Goal: Task Accomplishment & Management: Manage account settings

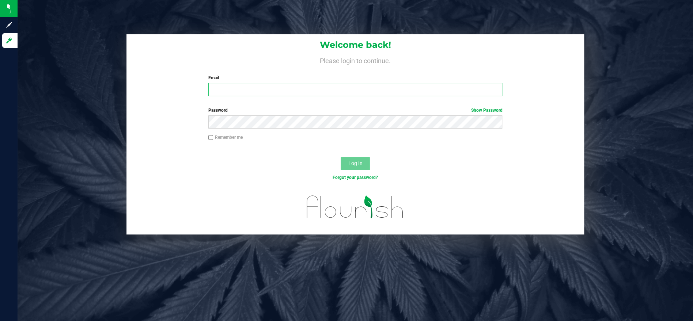
type input "[EMAIL_ADDRESS][DOMAIN_NAME]"
click at [353, 168] on button "Log In" at bounding box center [354, 163] width 29 height 13
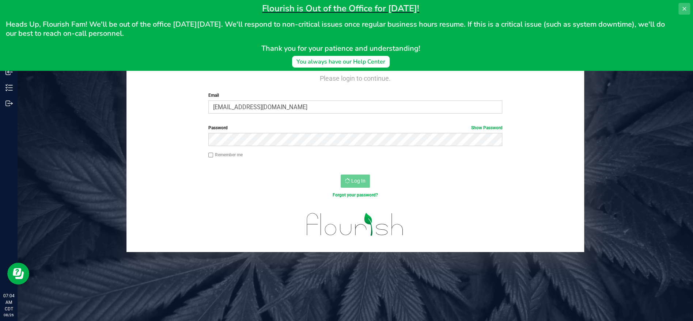
click at [681, 8] on icon at bounding box center [684, 9] width 6 height 6
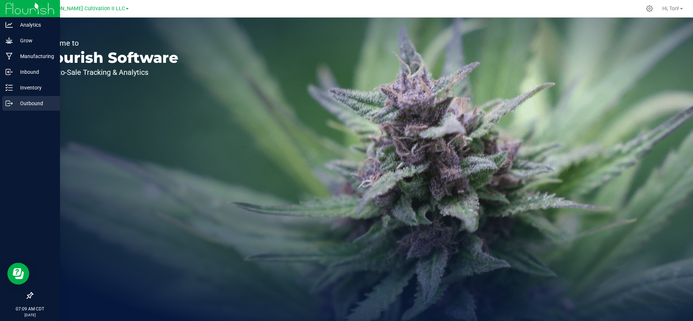
click at [34, 101] on p "Outbound" at bounding box center [35, 103] width 44 height 9
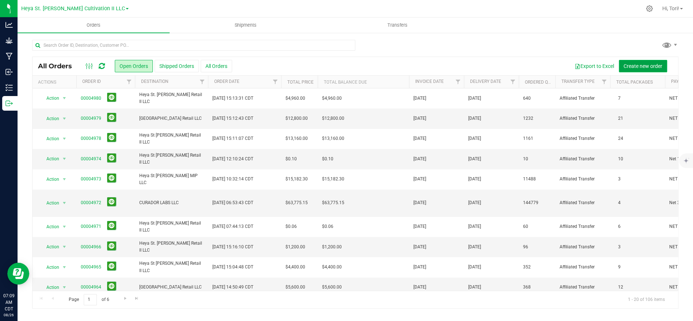
click at [642, 70] on button "Create new order" at bounding box center [643, 66] width 48 height 12
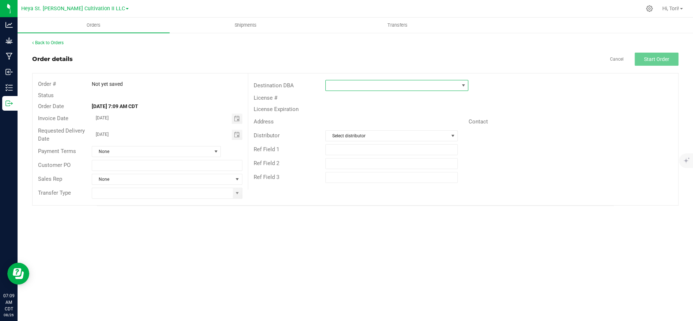
click at [365, 87] on span at bounding box center [392, 85] width 133 height 10
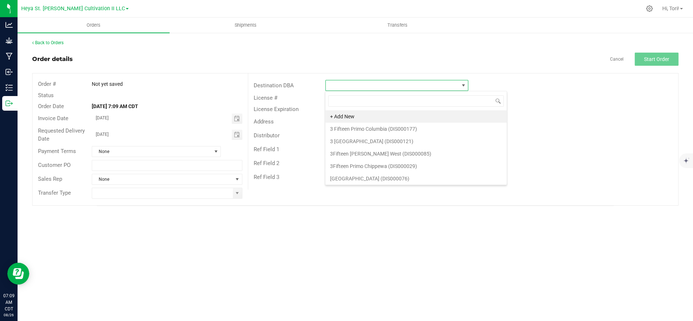
scroll to position [11, 142]
type input "[PERSON_NAME]"
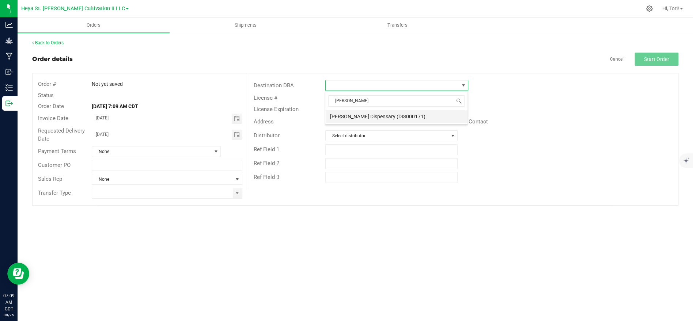
click at [386, 117] on li "[PERSON_NAME] Dispensary (DIS000171)" at bounding box center [396, 116] width 142 height 12
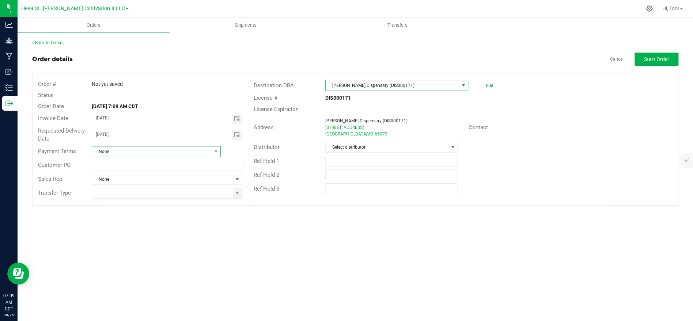
click at [209, 153] on span "None" at bounding box center [151, 151] width 119 height 10
click at [126, 208] on li "NET 30" at bounding box center [156, 207] width 128 height 12
click at [136, 197] on input at bounding box center [162, 193] width 140 height 10
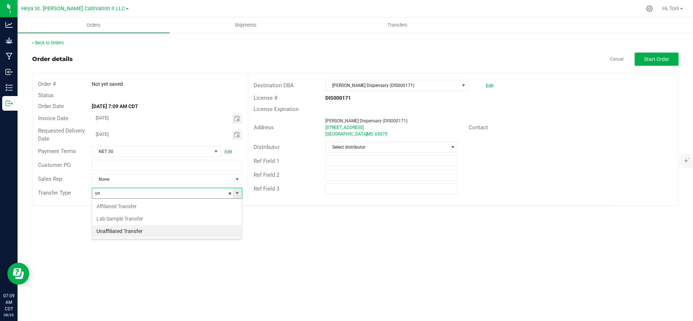
scroll to position [11, 150]
click at [138, 230] on li "Unaffiliated Transfer" at bounding box center [166, 231] width 149 height 12
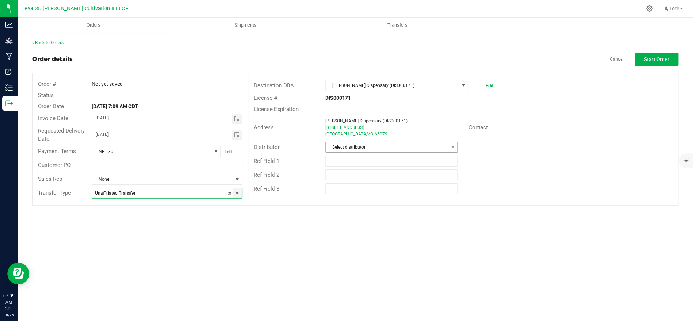
type input "Unaffiliated Transfer"
click at [390, 149] on span "Select distributor" at bounding box center [387, 147] width 122 height 10
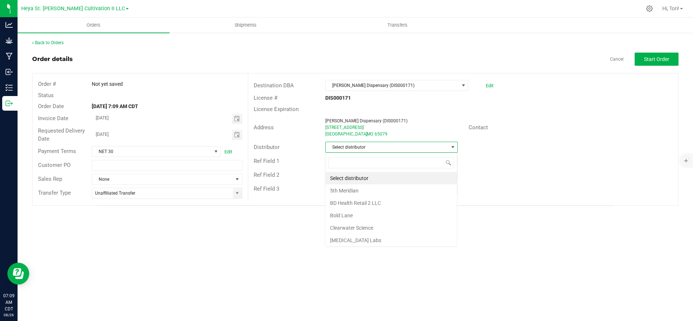
scroll to position [11, 132]
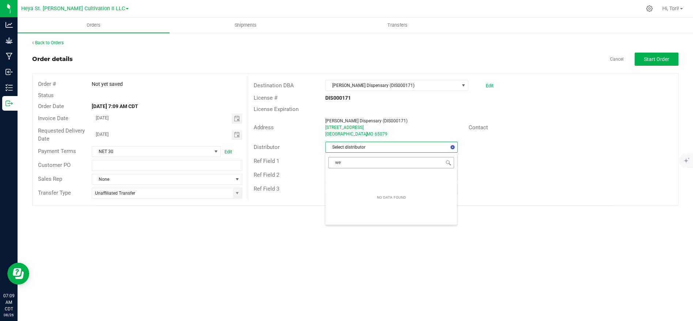
type input "w"
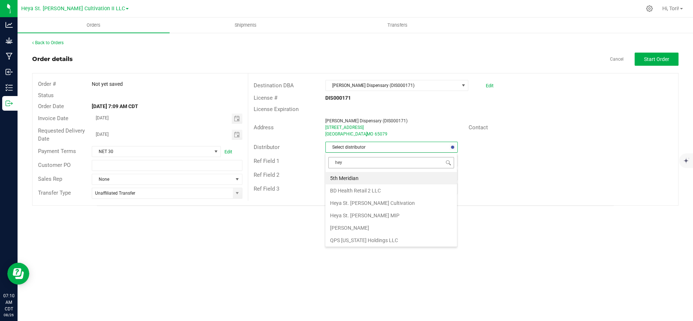
type input "heya"
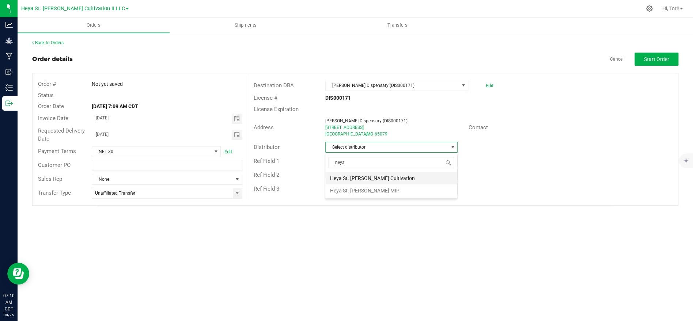
click at [380, 177] on li "Heya St. [PERSON_NAME] Cultivation" at bounding box center [391, 178] width 132 height 12
click at [239, 120] on span "Toggle calendar" at bounding box center [236, 119] width 6 height 6
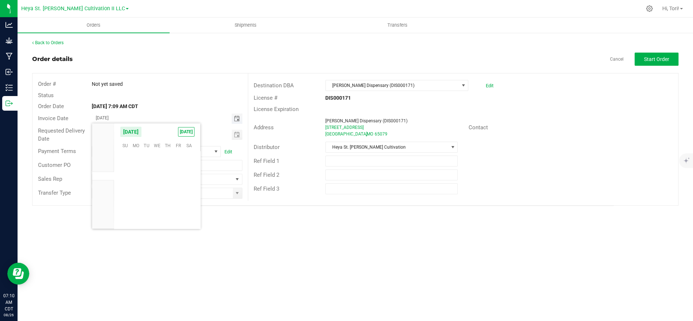
scroll to position [118365, 0]
click at [155, 202] on span "27" at bounding box center [157, 203] width 11 height 11
type input "[DATE]"
click at [664, 64] on button "Start Order" at bounding box center [656, 59] width 44 height 13
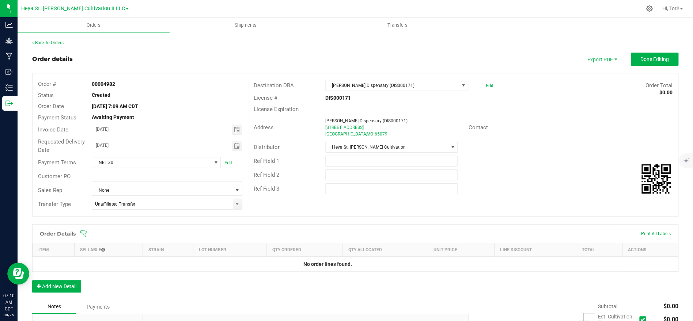
click at [83, 232] on icon at bounding box center [83, 233] width 7 height 7
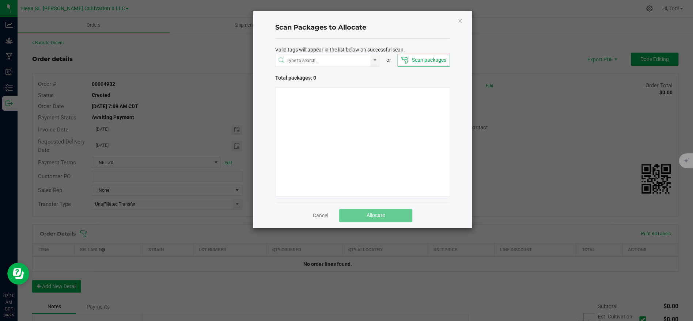
click at [418, 52] on div "Valid tags will appear in the list below on successful scan." at bounding box center [362, 50] width 175 height 8
click at [419, 61] on button "Scan packages" at bounding box center [423, 60] width 52 height 13
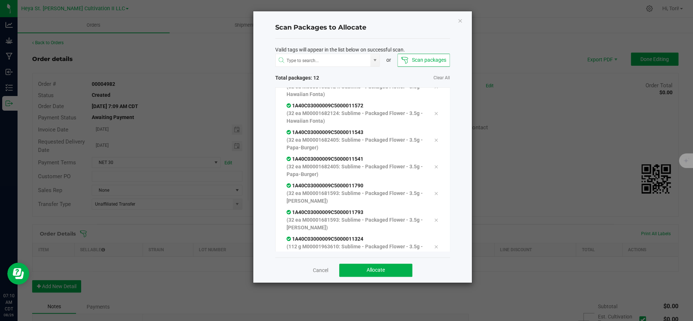
scroll to position [148, 0]
click at [368, 267] on span "Allocate" at bounding box center [375, 270] width 18 height 6
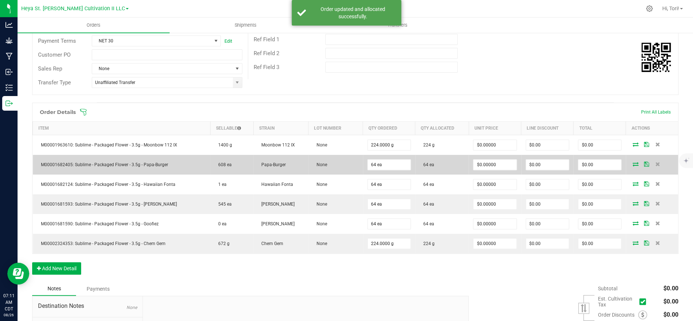
scroll to position [125, 0]
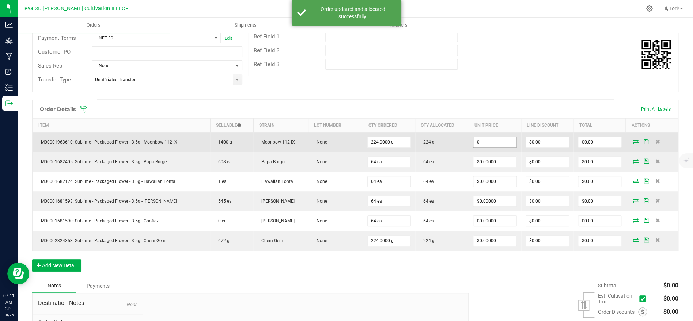
click at [501, 144] on input "0" at bounding box center [494, 142] width 43 height 10
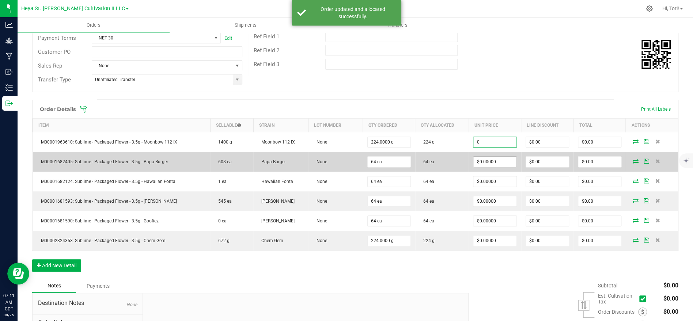
type input "$0.00000"
drag, startPoint x: 492, startPoint y: 159, endPoint x: 495, endPoint y: 157, distance: 4.2
click at [494, 157] on input "0" at bounding box center [494, 162] width 43 height 10
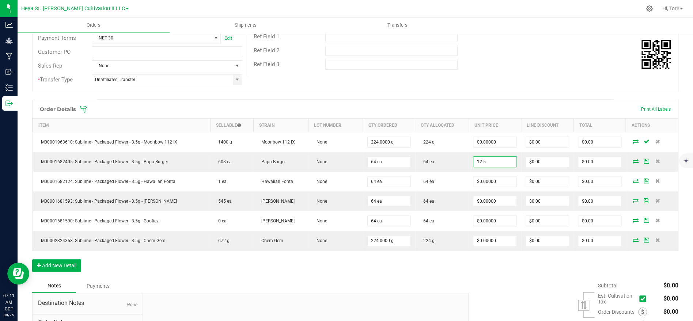
type input "$12.50000"
type input "$800.00"
click at [511, 74] on div "Destination DBA [PERSON_NAME] Dispensary (DIS000171) Edit Order Total $0.00 Lic…" at bounding box center [463, 13] width 430 height 128
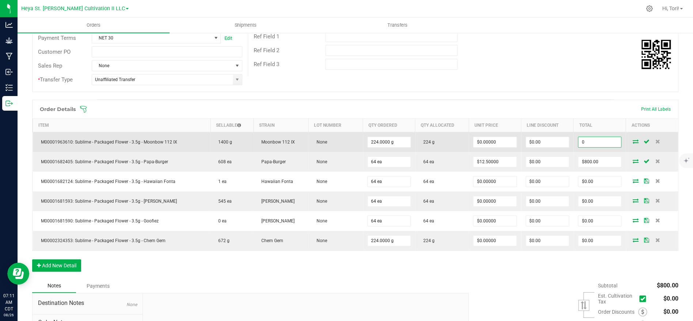
click at [605, 142] on input "0" at bounding box center [599, 142] width 43 height 10
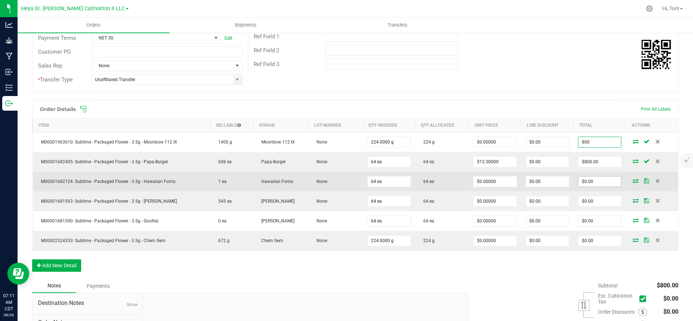
type input "800"
type input "0"
type input "$3.57143"
type input "$800.00"
click at [599, 176] on input "0" at bounding box center [599, 181] width 43 height 10
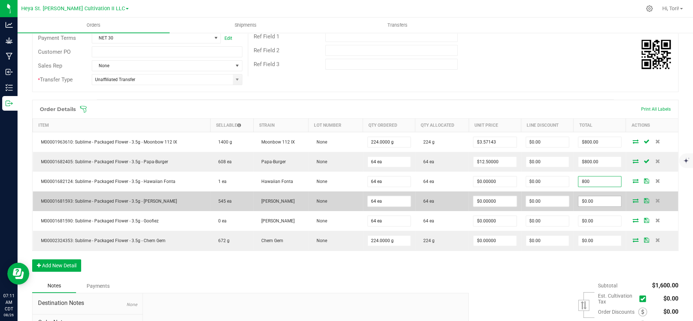
type input "800"
type input "$12.50000"
type input "$800.00"
click at [591, 202] on input "0" at bounding box center [599, 201] width 43 height 10
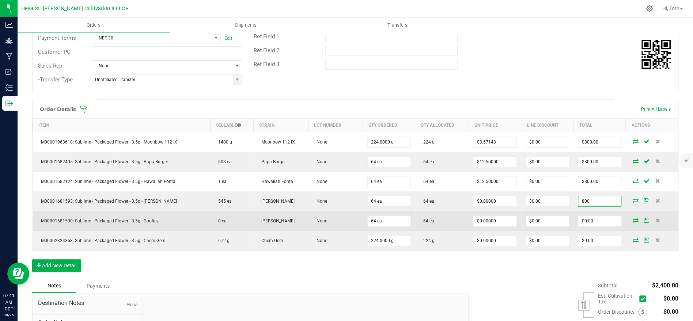
type input "800"
type input "$12.50000"
type input "$800.00"
click at [599, 226] on td "$0.00" at bounding box center [599, 221] width 52 height 20
click at [599, 225] on input "0" at bounding box center [599, 221] width 43 height 10
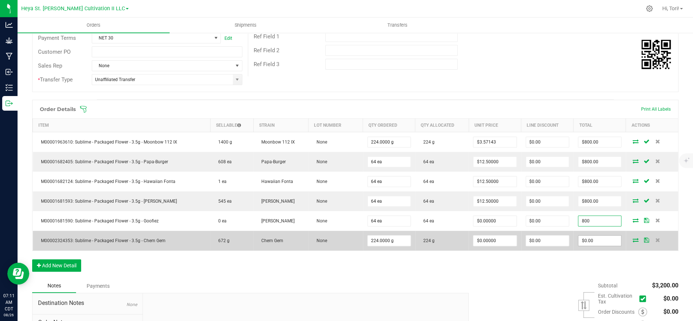
type input "800"
type input "$12.50000"
type input "$800.00"
click at [599, 236] on input "0" at bounding box center [599, 241] width 43 height 10
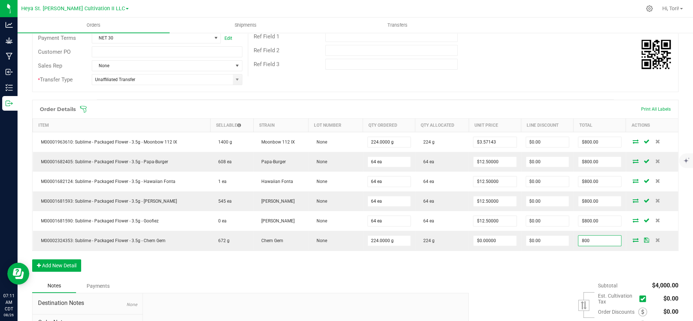
type input "800"
type input "$3.57143"
type input "$800.00"
click at [603, 266] on div "Order Details Print All Labels Item Sellable Strain Lot Number Qty Ordered Qty …" at bounding box center [355, 189] width 646 height 179
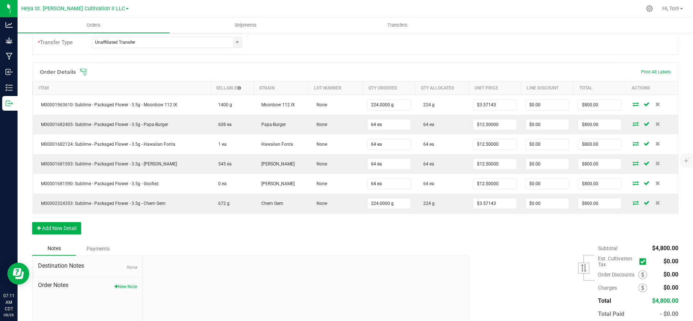
scroll to position [0, 0]
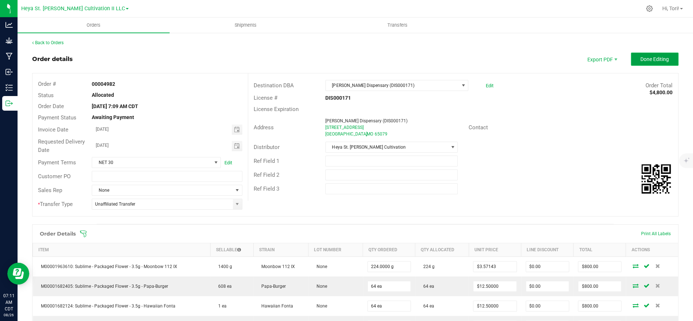
click at [656, 61] on span "Done Editing" at bounding box center [654, 59] width 28 height 6
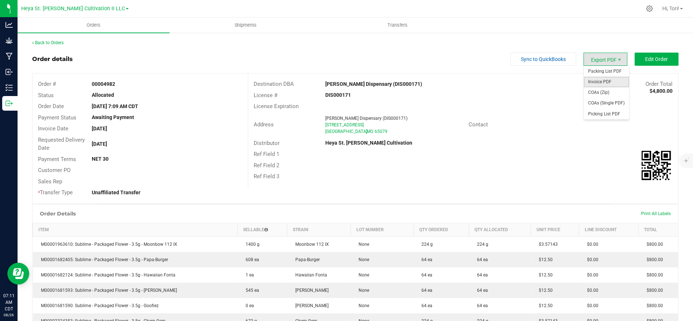
click at [615, 80] on span "Invoice PDF" at bounding box center [605, 82] width 45 height 11
click at [49, 43] on link "Back to Orders" at bounding box center [47, 42] width 31 height 5
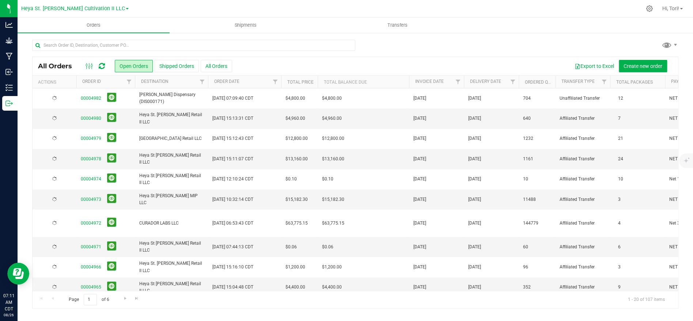
click at [175, 97] on span "[PERSON_NAME] Dispensary (DIS000171)" at bounding box center [171, 98] width 64 height 14
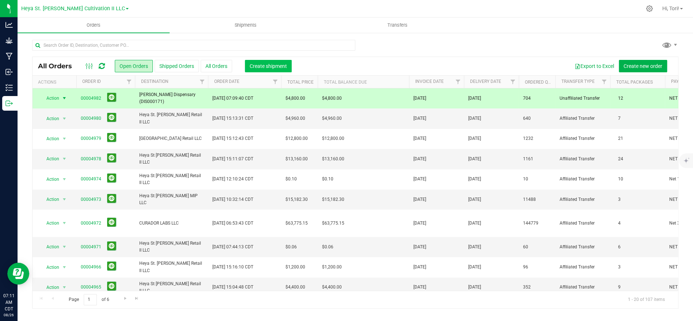
click at [273, 61] on button "Create shipment" at bounding box center [268, 66] width 47 height 12
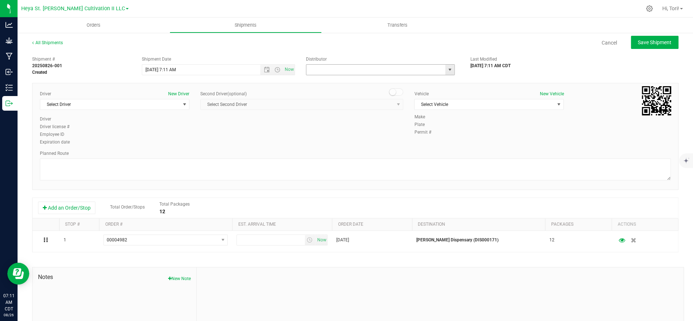
click at [353, 71] on input "text" at bounding box center [373, 70] width 135 height 10
type input "we"
click at [443, 71] on span at bounding box center [442, 70] width 4 height 11
click at [420, 74] on input "text" at bounding box center [373, 70] width 135 height 10
type input "W"
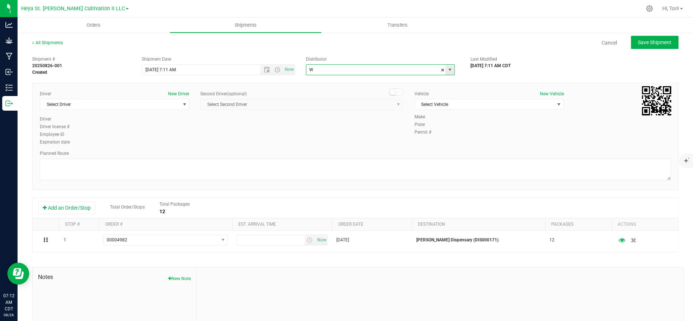
click at [449, 70] on span "select" at bounding box center [449, 70] width 6 height 6
click at [444, 71] on span at bounding box center [442, 70] width 4 height 11
click at [422, 31] on uib-tab-heading "Transfers" at bounding box center [397, 25] width 151 height 15
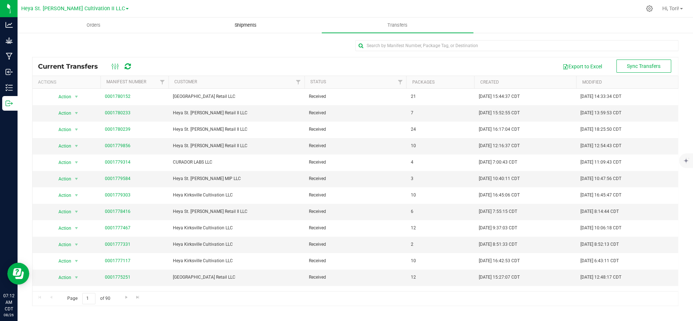
click at [236, 24] on span "Shipments" at bounding box center [246, 25] width 42 height 7
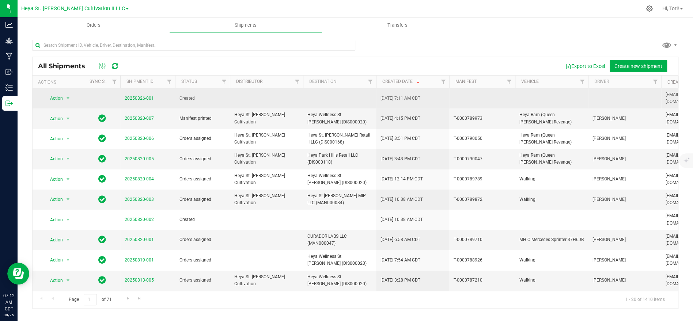
click at [254, 99] on td at bounding box center [266, 98] width 73 height 20
click at [56, 98] on span "Action" at bounding box center [53, 98] width 20 height 10
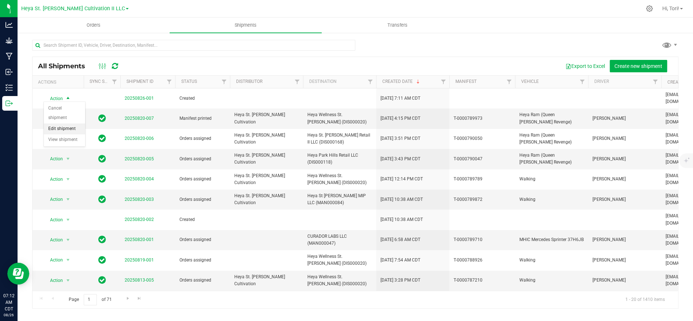
click at [75, 129] on li "Edit shipment" at bounding box center [64, 128] width 41 height 11
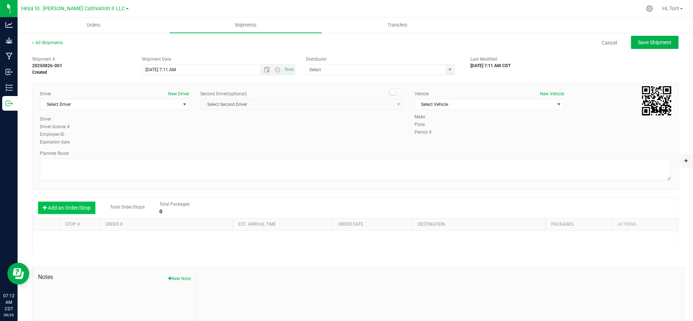
click at [63, 208] on button "Add an Order/Stop" at bounding box center [66, 208] width 57 height 12
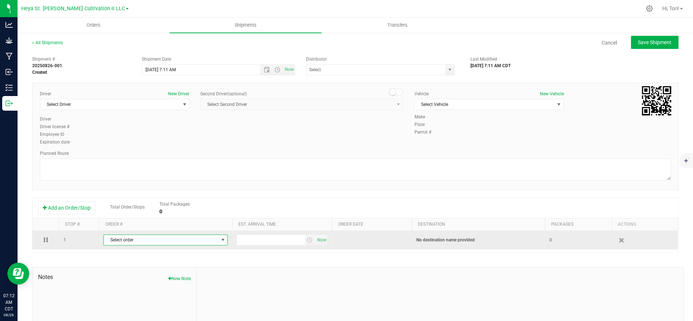
click at [183, 241] on span "Select order" at bounding box center [161, 240] width 114 height 10
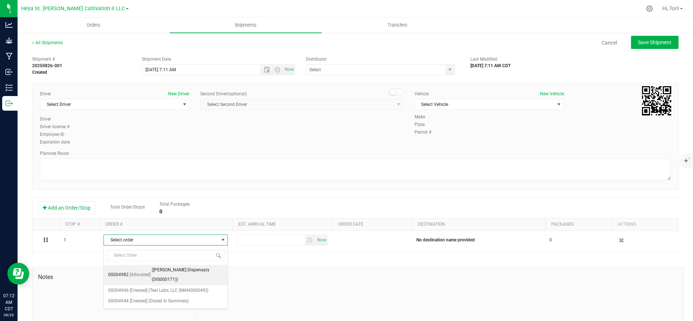
click at [198, 270] on span "([PERSON_NAME] Dispensary (DIS000171))" at bounding box center [187, 275] width 71 height 19
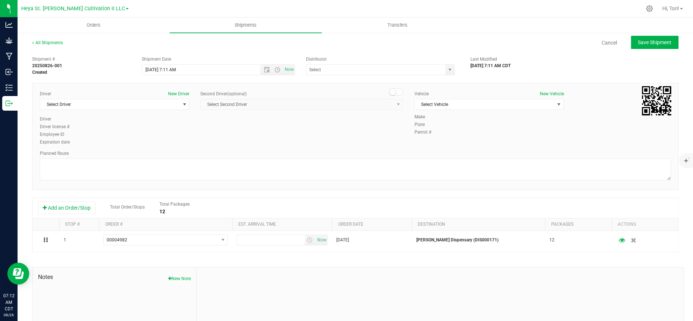
click at [295, 72] on div "Shipment Date [DATE] 7:11 AM Now" at bounding box center [218, 65] width 164 height 19
click at [288, 70] on span "Now" at bounding box center [289, 69] width 12 height 11
type input "[DATE] 7:12 AM"
click at [266, 71] on span "Open the date view" at bounding box center [267, 70] width 6 height 6
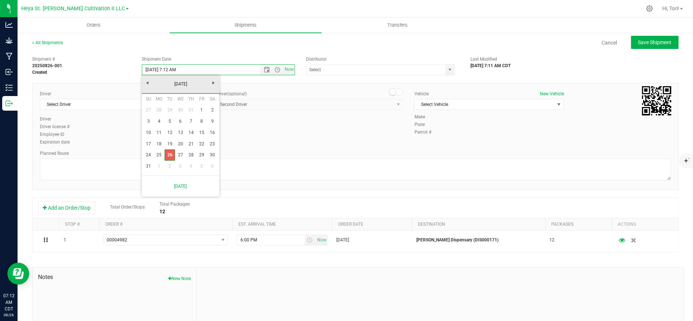
click at [170, 155] on link "26" at bounding box center [169, 154] width 11 height 11
click at [176, 104] on span "Select Driver" at bounding box center [110, 104] width 140 height 10
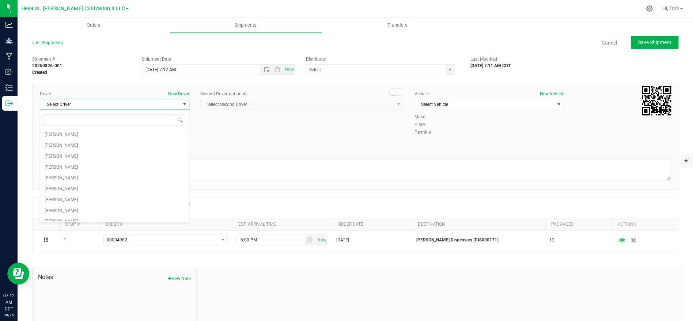
click at [254, 147] on div "Driver New Driver Select Driver Select Driver [PERSON_NAME] [PERSON_NAME] [PERS…" at bounding box center [355, 136] width 646 height 107
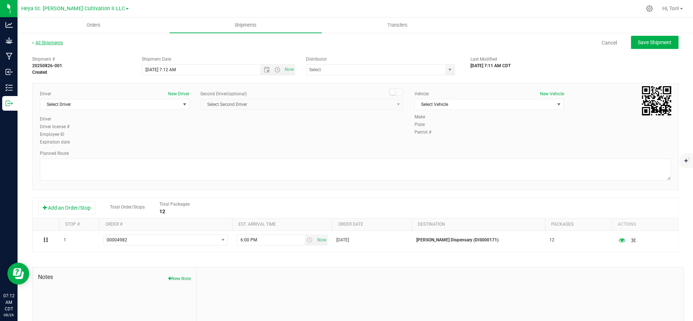
click at [58, 42] on link "All Shipments" at bounding box center [47, 42] width 31 height 5
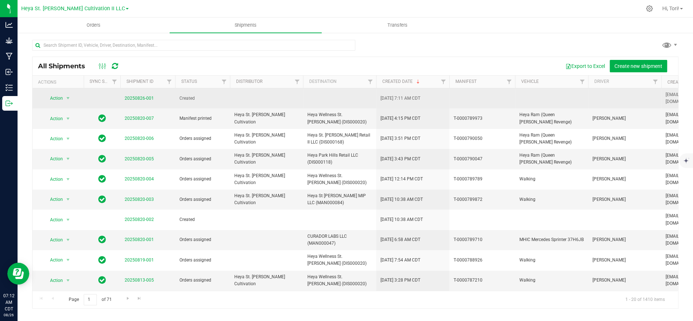
click at [429, 96] on td "[DATE] 7:11 AM CDT" at bounding box center [412, 98] width 73 height 20
click at [50, 97] on span "Action" at bounding box center [53, 98] width 20 height 10
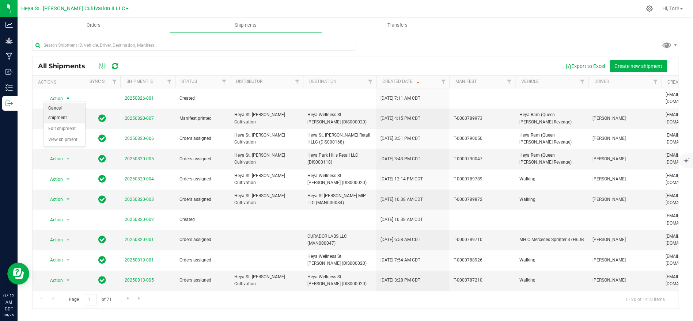
click at [68, 118] on li "Cancel shipment" at bounding box center [64, 113] width 41 height 20
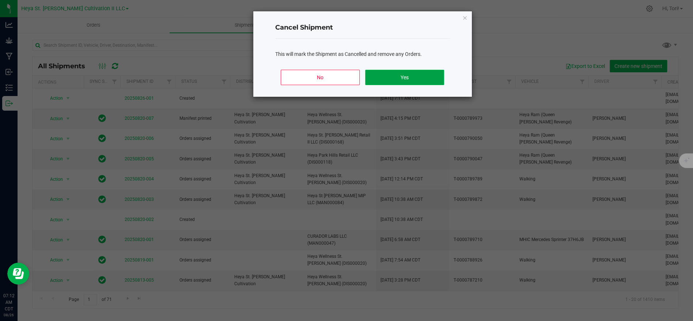
click at [393, 77] on button "Yes" at bounding box center [404, 77] width 79 height 15
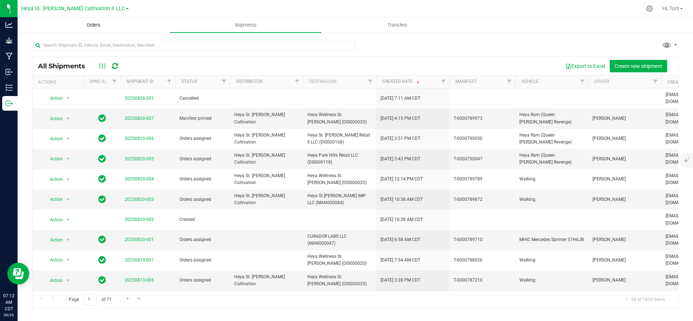
click at [82, 24] on span "Orders" at bounding box center [94, 25] width 34 height 7
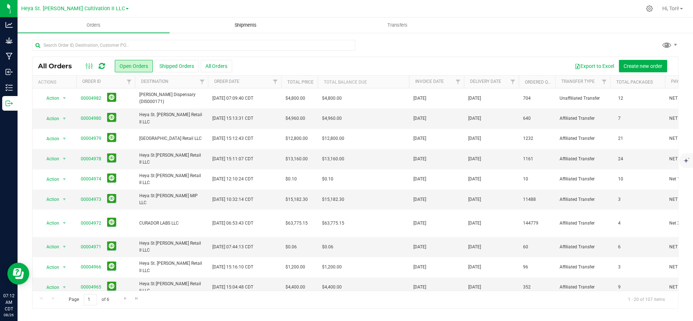
click at [258, 21] on uib-tab-heading "Shipments" at bounding box center [245, 25] width 151 height 15
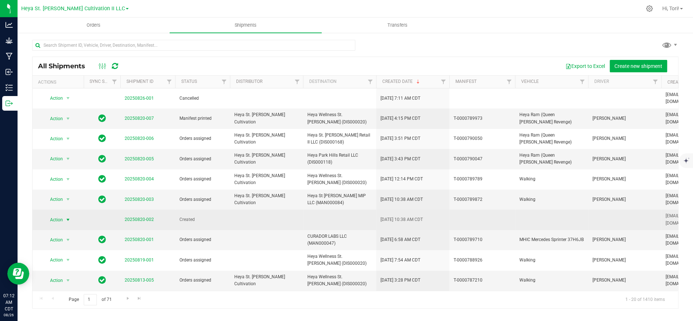
click at [65, 217] on span "select" at bounding box center [68, 220] width 6 height 6
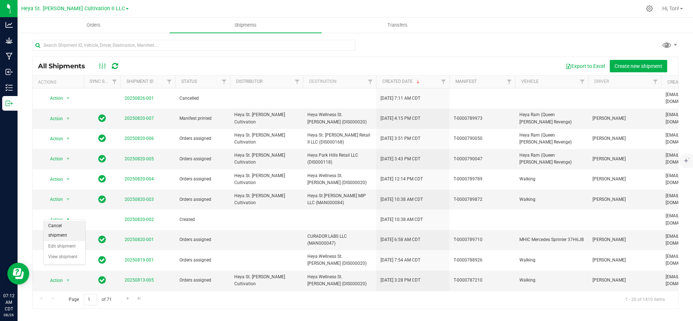
click at [68, 228] on li "Cancel shipment" at bounding box center [64, 231] width 41 height 20
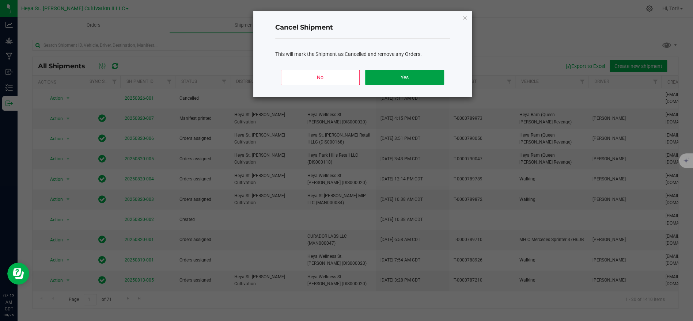
click at [423, 79] on button "Yes" at bounding box center [404, 77] width 79 height 15
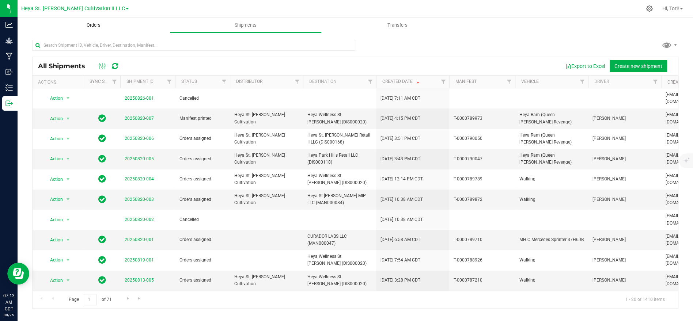
click at [94, 25] on span "Orders" at bounding box center [94, 25] width 34 height 7
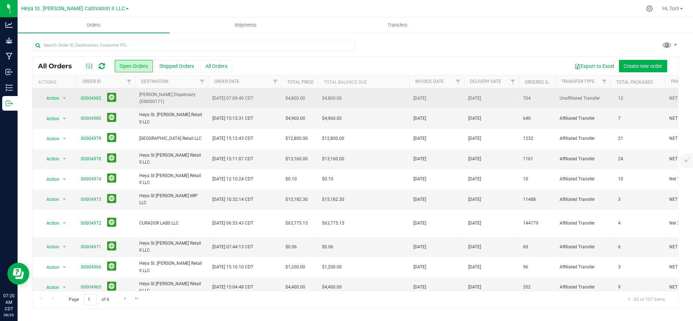
click at [236, 100] on span "[DATE] 07:09:40 CDT" at bounding box center [232, 98] width 41 height 7
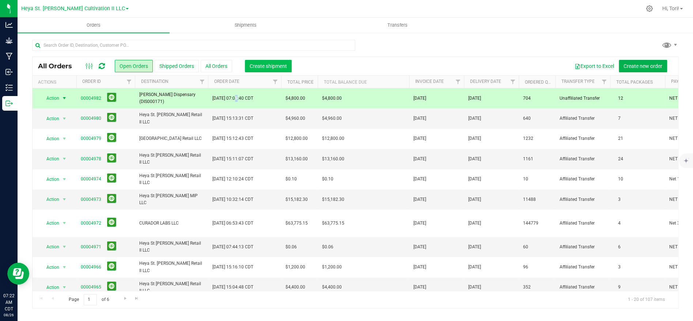
click at [275, 62] on button "Create shipment" at bounding box center [268, 66] width 47 height 12
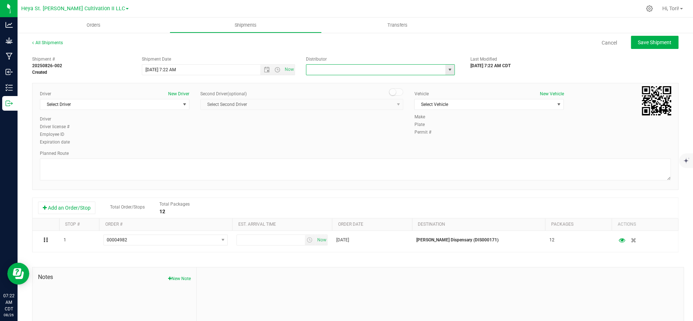
click at [392, 73] on input "text" at bounding box center [373, 70] width 135 height 10
click at [368, 78] on li "Heya St. [PERSON_NAME] Cultivation" at bounding box center [380, 82] width 148 height 11
type input "Heya St. [PERSON_NAME] Cultivation"
click at [146, 103] on span "Select Driver" at bounding box center [110, 104] width 140 height 10
click at [96, 103] on span "Select Driver" at bounding box center [110, 104] width 140 height 10
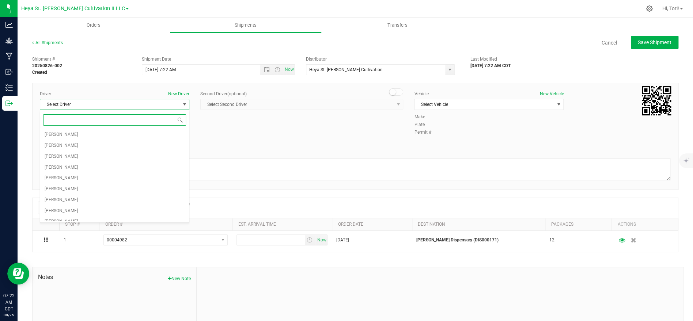
click at [107, 124] on input at bounding box center [114, 119] width 143 height 11
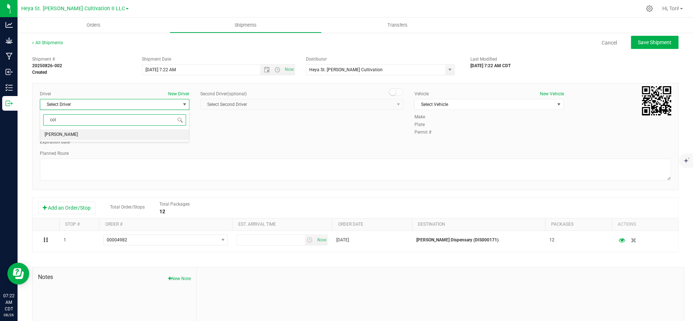
click at [106, 133] on li "[PERSON_NAME]" at bounding box center [114, 134] width 149 height 11
type input "col"
click at [453, 108] on span "Select Vehicle" at bounding box center [484, 104] width 140 height 10
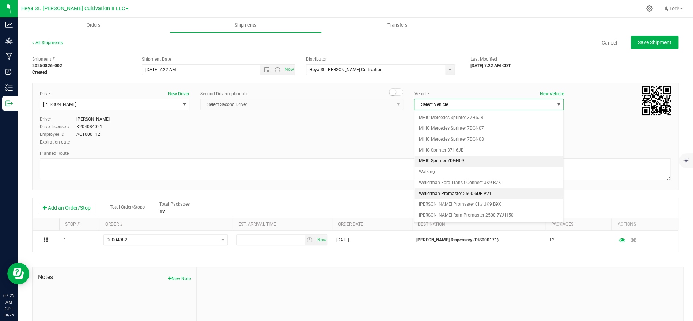
scroll to position [42, 0]
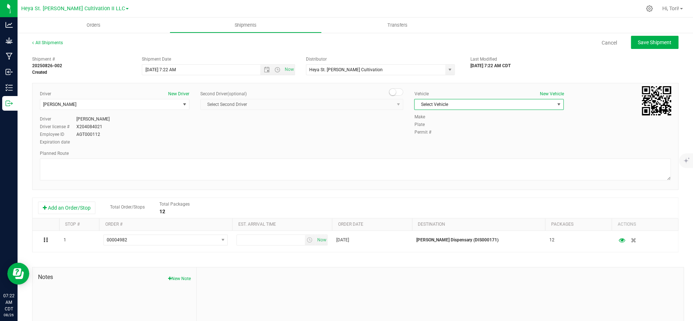
click at [488, 111] on div "Vehicle New Vehicle Select Vehicle Select Vehicle Ford Transit 250 Heya Ram (Qu…" at bounding box center [488, 102] width 160 height 23
click at [487, 106] on span "Select Vehicle" at bounding box center [484, 104] width 140 height 10
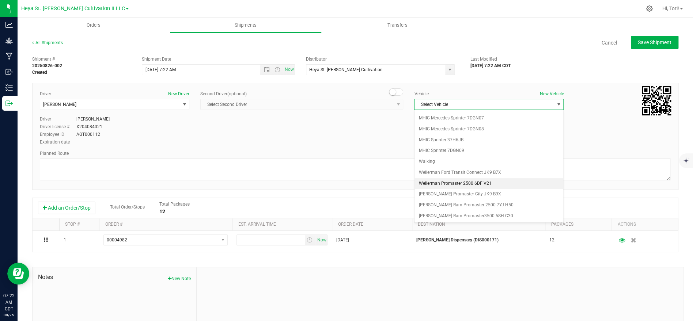
click at [512, 185] on li "Wellerman Promaster 2500 6DF V21" at bounding box center [488, 183] width 149 height 11
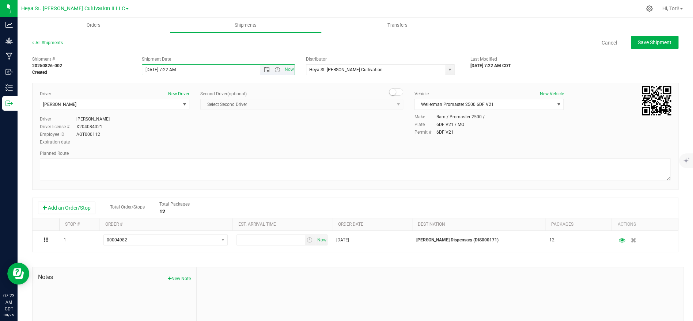
click at [201, 69] on input "[DATE] 7:22 AM" at bounding box center [207, 70] width 131 height 10
click at [286, 109] on span "Select Second Driver Select Second Driver [PERSON_NAME] [PERSON_NAME] [PERSON_N…" at bounding box center [301, 104] width 203 height 11
click at [196, 70] on input "[DATE] 7:22 AM" at bounding box center [207, 70] width 131 height 10
type input "[DATE] 3:15 PM"
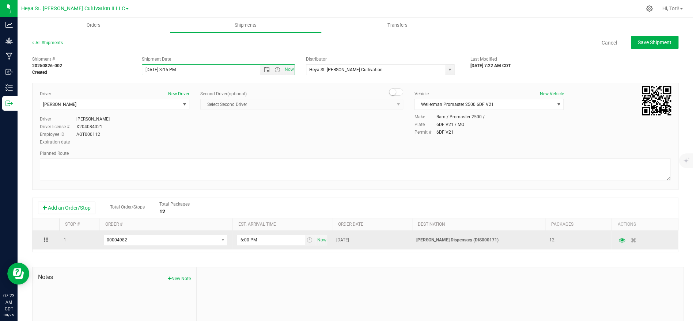
click at [468, 243] on p "[PERSON_NAME] Dispensary (DIS000171)" at bounding box center [478, 240] width 124 height 7
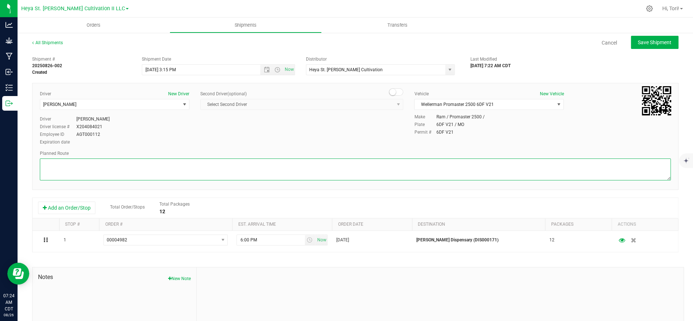
click at [106, 167] on textarea at bounding box center [355, 170] width 631 height 22
paste textarea "Get on I-255 W in [GEOGRAPHIC_DATA] from [PERSON_NAME][GEOGRAPHIC_DATA] 3 min (…"
click at [44, 176] on textarea at bounding box center [355, 170] width 631 height 22
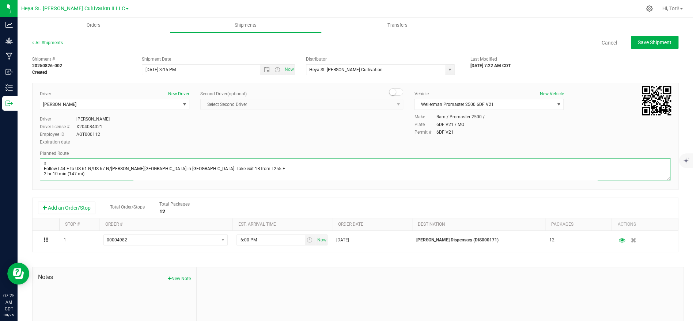
click at [93, 173] on textarea at bounding box center [355, 170] width 631 height 22
click at [42, 176] on textarea at bounding box center [355, 170] width 631 height 22
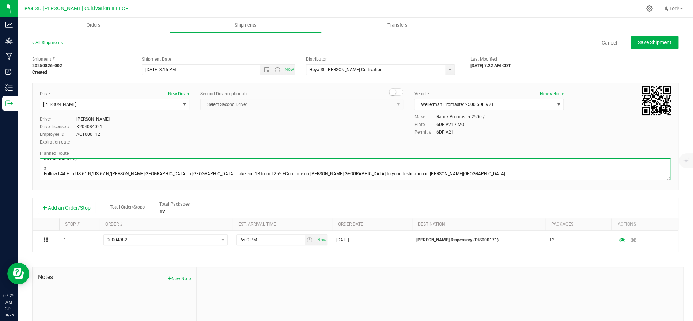
scroll to position [87, 0]
click at [43, 172] on textarea at bounding box center [355, 170] width 631 height 22
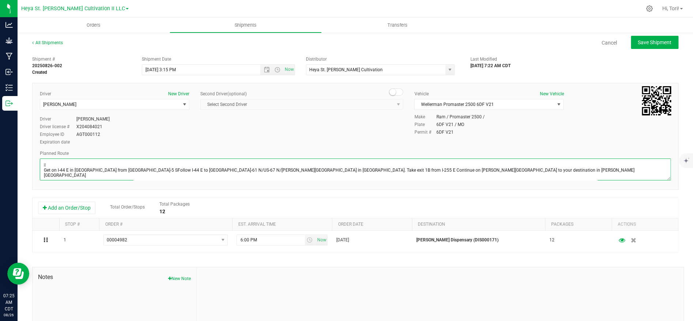
scroll to position [66, 0]
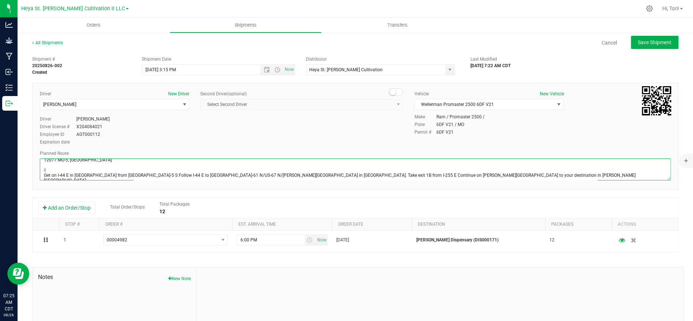
click at [44, 175] on textarea at bounding box center [355, 170] width 631 height 22
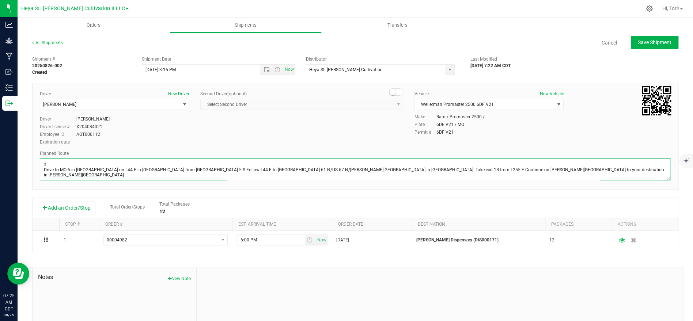
scroll to position [31, 0]
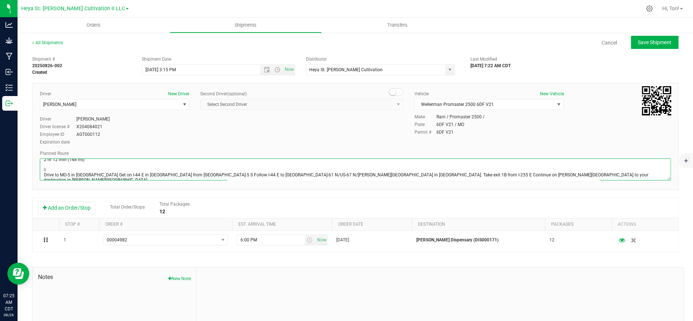
click at [463, 174] on textarea at bounding box center [355, 170] width 631 height 22
drag, startPoint x: 517, startPoint y: 172, endPoint x: 117, endPoint y: 190, distance: 401.1
click at [117, 190] on div "Driver New Driver [PERSON_NAME] Select Driver [PERSON_NAME] Driver [PERSON_NAME…" at bounding box center [355, 136] width 646 height 107
click at [106, 173] on textarea at bounding box center [355, 170] width 631 height 22
type textarea "Get on I-255 W in [GEOGRAPHIC_DATA] from [PERSON_NAME][GEOGRAPHIC_DATA] 3 min (…"
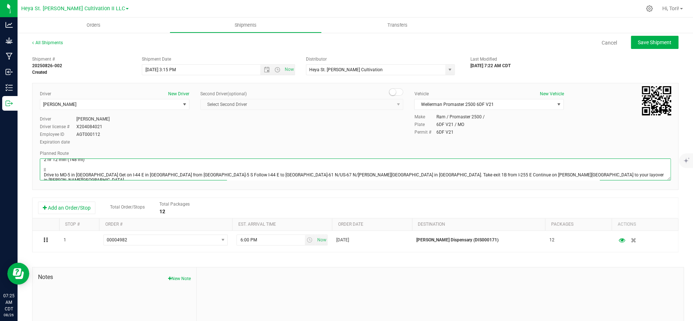
drag, startPoint x: 106, startPoint y: 174, endPoint x: 506, endPoint y: 175, distance: 400.0
click at [506, 175] on textarea at bounding box center [355, 170] width 631 height 22
click at [508, 174] on textarea at bounding box center [355, 170] width 631 height 22
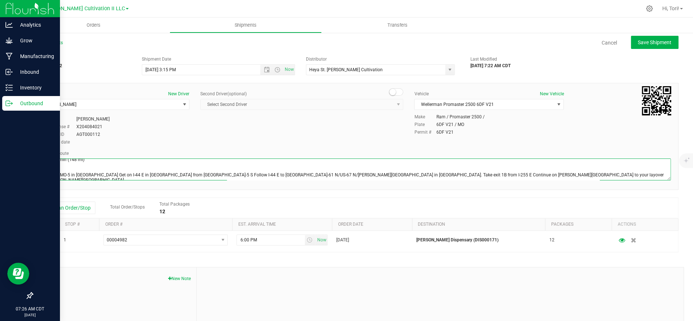
scroll to position [0, 0]
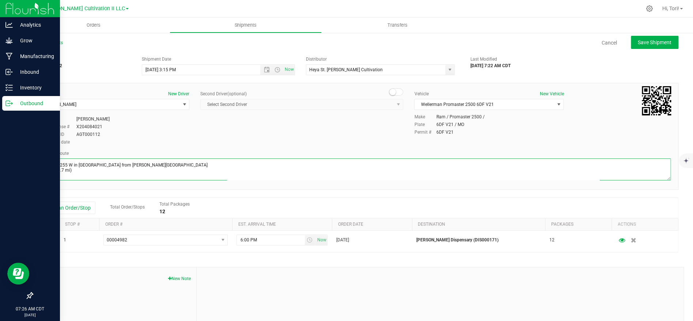
drag, startPoint x: 526, startPoint y: 176, endPoint x: 3, endPoint y: 115, distance: 527.3
click at [3, 115] on div "Analytics Grow Manufacturing Inbound Inventory Outbound 07:26 AM CDT [DATE] 08/…" at bounding box center [346, 160] width 693 height 321
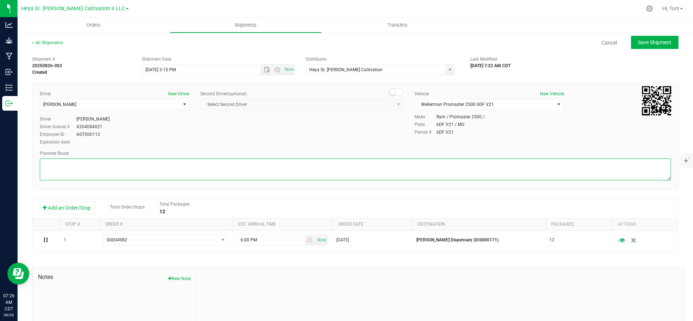
click at [191, 165] on textarea at bounding box center [355, 170] width 631 height 22
paste textarea "Get on I-255 W in [GEOGRAPHIC_DATA] from [PERSON_NAME][GEOGRAPHIC_DATA] 3 min (…"
drag, startPoint x: 50, startPoint y: 164, endPoint x: 243, endPoint y: 301, distance: 236.9
click at [244, 306] on div "Shipment # 20250826-002 Created Shipment Date [DATE] 3:15 PM Now Distributor He…" at bounding box center [355, 209] width 646 height 313
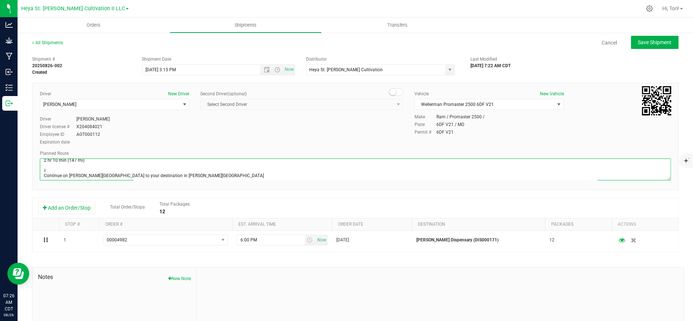
type textarea "G"
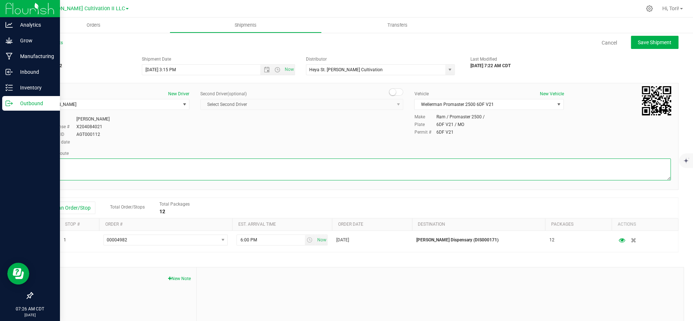
drag, startPoint x: 226, startPoint y: 167, endPoint x: 0, endPoint y: 171, distance: 226.2
click at [0, 171] on div "Analytics Grow Manufacturing Inbound Inventory Outbound 07:26 AM CDT [DATE] 08/…" at bounding box center [346, 160] width 693 height 321
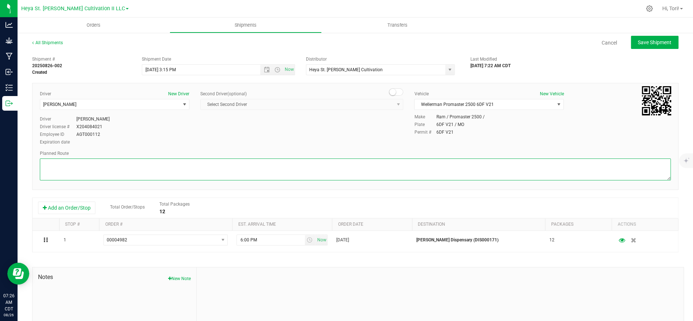
click at [203, 159] on textarea at bounding box center [355, 170] width 631 height 22
click at [204, 167] on textarea at bounding box center [355, 170] width 631 height 22
paste textarea "Get on I-70 E in [GEOGRAPHIC_DATA] from [GEOGRAPHIC_DATA] 5 min (1.5 mi)  Cont…"
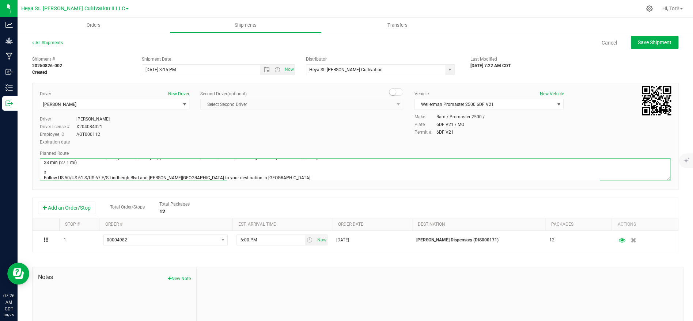
click at [215, 179] on textarea at bounding box center [355, 170] width 631 height 22
click at [46, 174] on textarea at bounding box center [355, 170] width 631 height 22
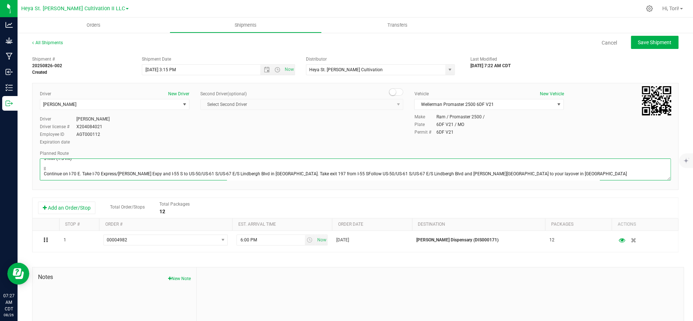
scroll to position [11, 0]
click at [44, 174] on textarea at bounding box center [355, 170] width 631 height 22
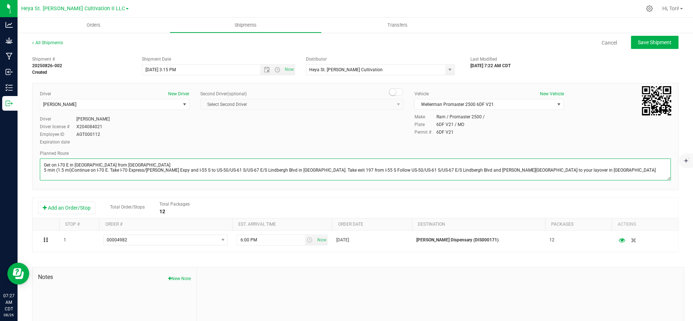
scroll to position [0, 0]
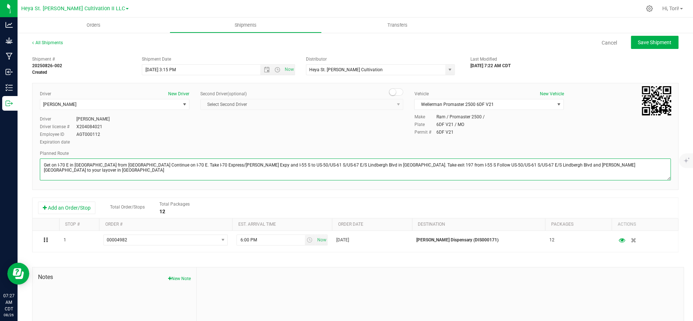
click at [663, 166] on textarea at bounding box center [355, 170] width 631 height 22
paste textarea "Get on I-255 W in [GEOGRAPHIC_DATA] from [PERSON_NAME][GEOGRAPHIC_DATA] 3 min (…"
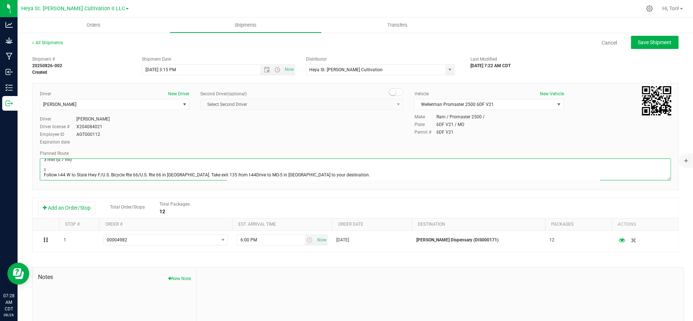
scroll to position [26, 0]
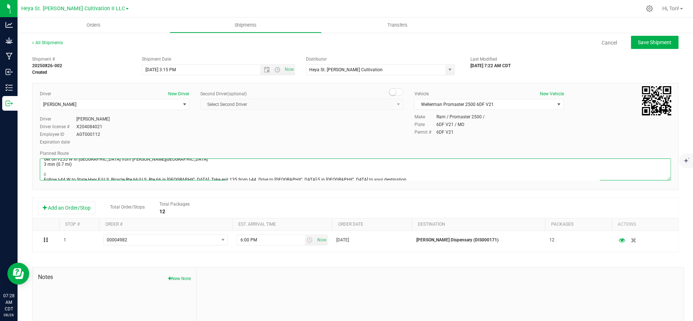
click at [43, 173] on textarea at bounding box center [355, 170] width 631 height 22
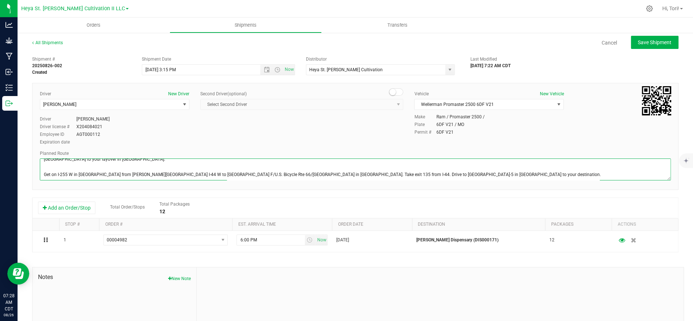
scroll to position [6, 0]
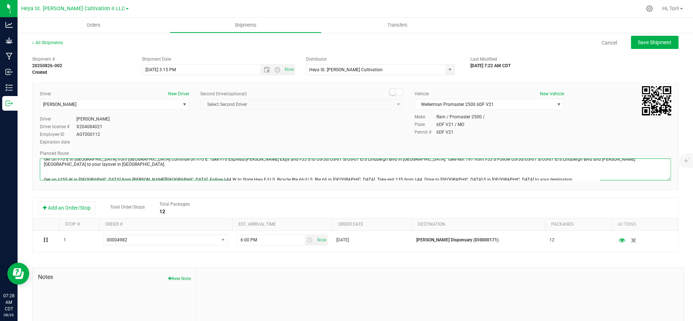
click at [46, 174] on textarea at bounding box center [355, 170] width 631 height 22
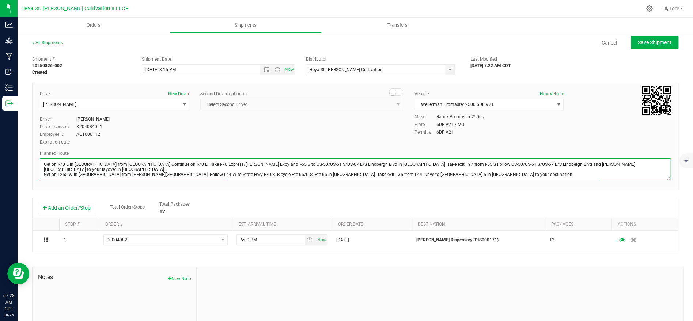
scroll to position [0, 0]
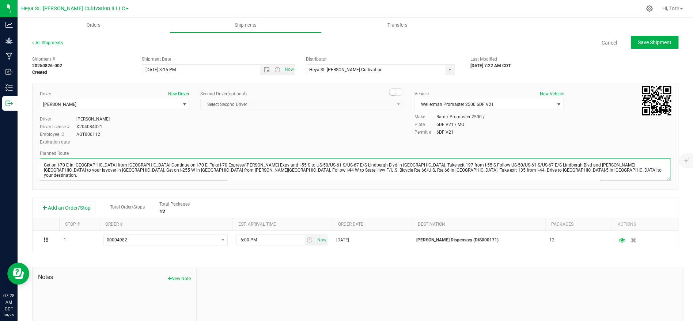
click at [510, 170] on textarea at bounding box center [355, 170] width 631 height 22
type textarea "Get on I-70 E in [GEOGRAPHIC_DATA] from [GEOGRAPHIC_DATA] Continue on I-70 E. T…"
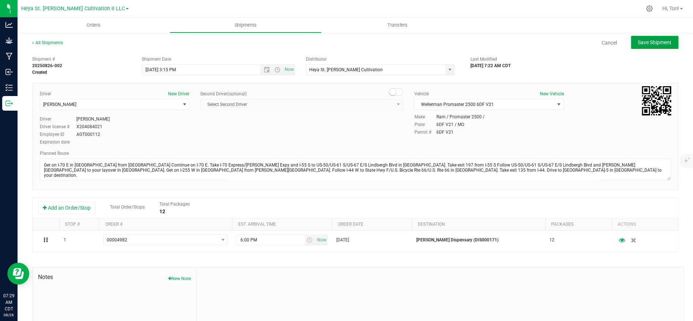
click at [663, 42] on span "Save Shipment" at bounding box center [655, 42] width 34 height 6
type input "[DATE] 8:15 PM"
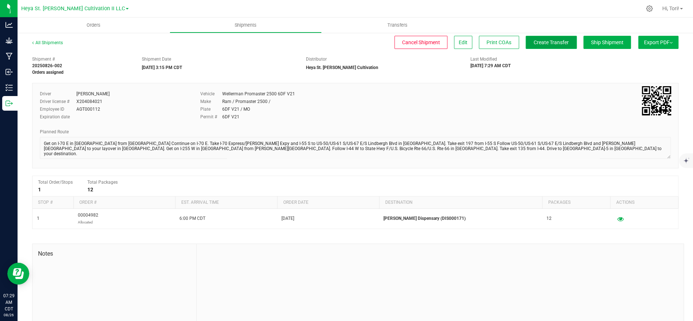
click at [557, 45] on button "Create Transfer" at bounding box center [550, 42] width 51 height 13
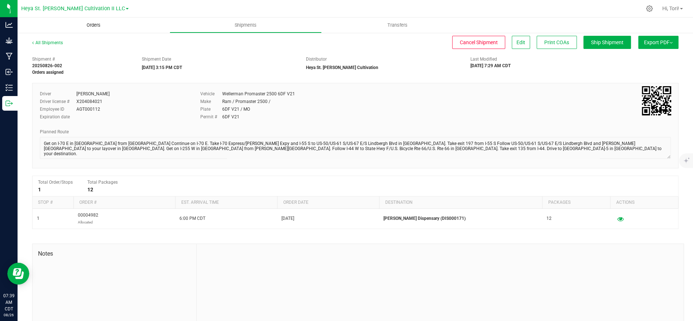
click at [77, 29] on uib-tab-heading "Orders" at bounding box center [94, 25] width 152 height 15
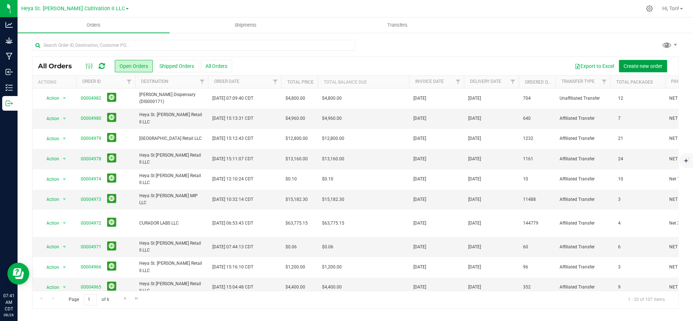
click at [628, 69] on button "Create new order" at bounding box center [643, 66] width 48 height 12
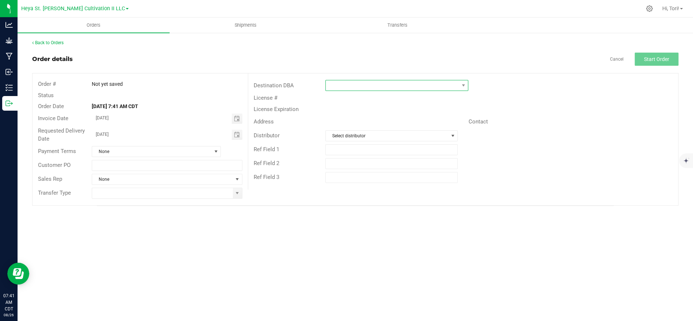
click at [355, 83] on span at bounding box center [392, 85] width 133 height 10
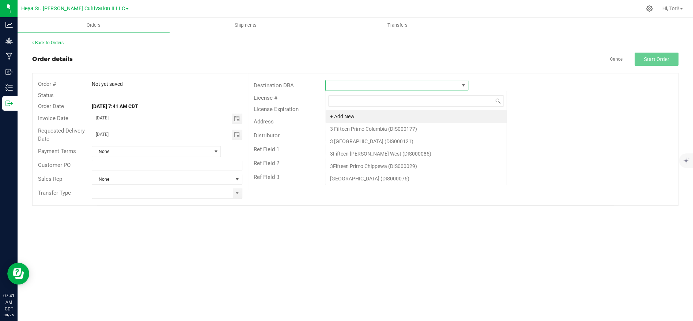
scroll to position [11, 142]
type input "Heya"
click at [360, 155] on li "Heya Park Hills Retail LLC (DIS000118)" at bounding box center [396, 154] width 142 height 12
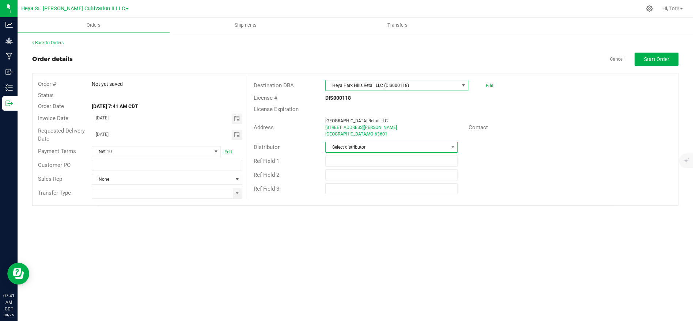
click at [369, 146] on span "Select distributor" at bounding box center [387, 147] width 122 height 10
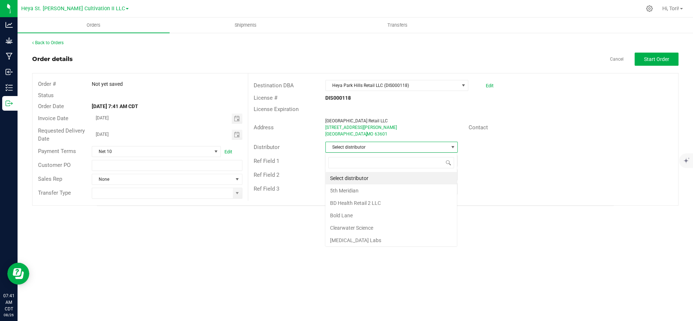
scroll to position [11, 132]
type input "Heya"
click at [405, 178] on li "Heya St. [PERSON_NAME] Cultivation" at bounding box center [391, 178] width 132 height 12
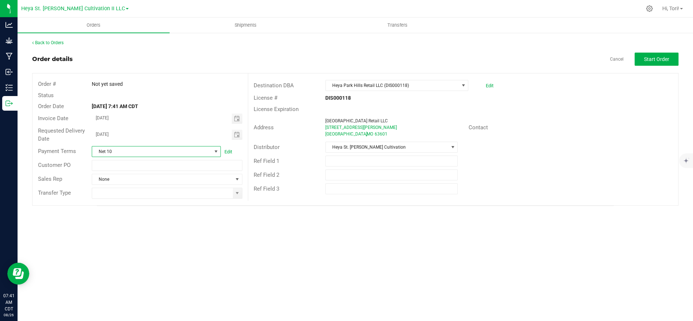
click at [212, 150] on span at bounding box center [215, 151] width 9 height 10
click at [129, 194] on li "NET 30" at bounding box center [156, 194] width 128 height 12
click at [188, 195] on input at bounding box center [162, 193] width 140 height 10
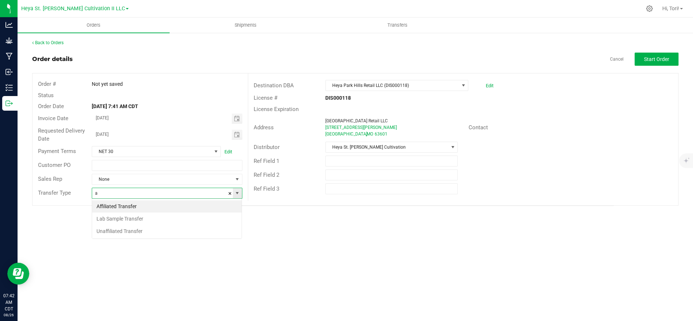
scroll to position [11, 150]
click at [177, 205] on li "Affiliated Transfer" at bounding box center [166, 206] width 149 height 12
click at [236, 132] on span "Toggle calendar" at bounding box center [236, 135] width 6 height 6
type input "Affiliated Transfer"
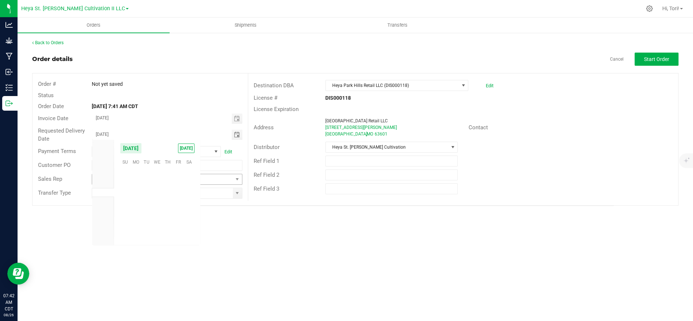
scroll to position [118365, 0]
click at [149, 218] on span "26" at bounding box center [146, 219] width 11 height 11
type input "[DATE]"
click at [659, 62] on button "Start Order" at bounding box center [656, 59] width 44 height 13
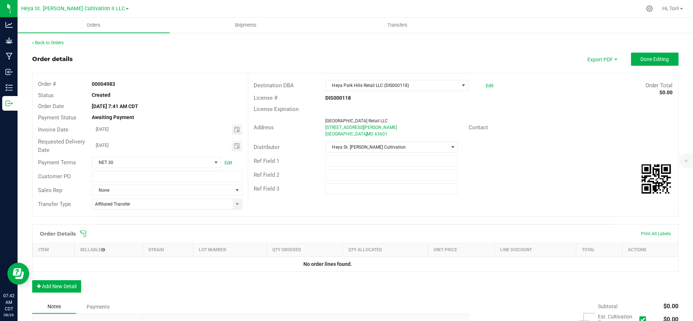
click at [79, 232] on div "Order Details Print All Labels" at bounding box center [355, 234] width 645 height 18
click at [83, 233] on icon at bounding box center [83, 233] width 7 height 7
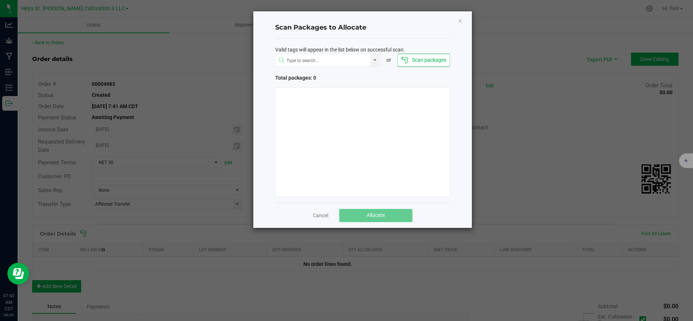
click at [422, 56] on button "Scan packages" at bounding box center [423, 60] width 52 height 13
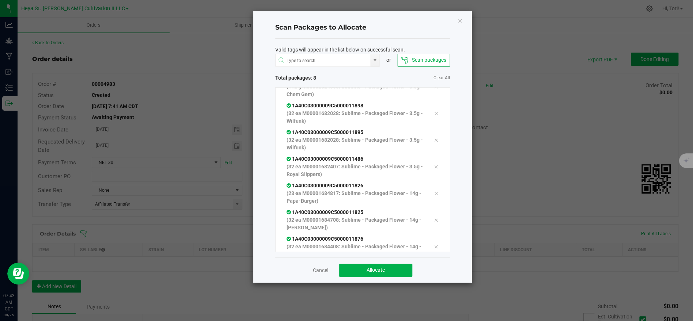
scroll to position [68, 0]
click at [389, 267] on button "Allocate" at bounding box center [375, 270] width 73 height 13
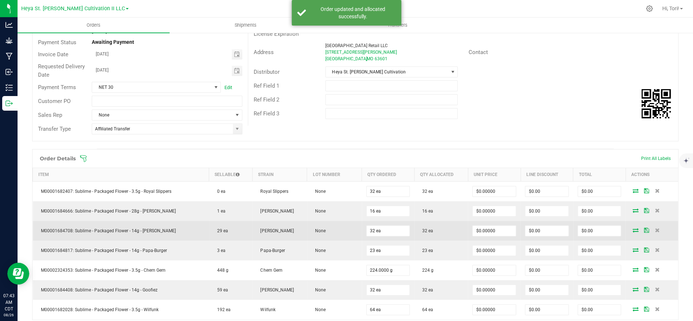
scroll to position [107, 0]
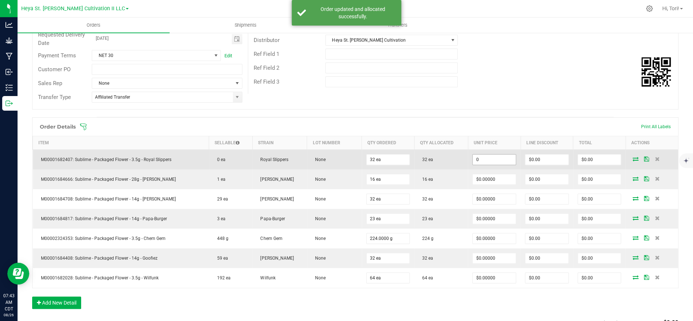
click at [488, 160] on input "0" at bounding box center [493, 160] width 43 height 10
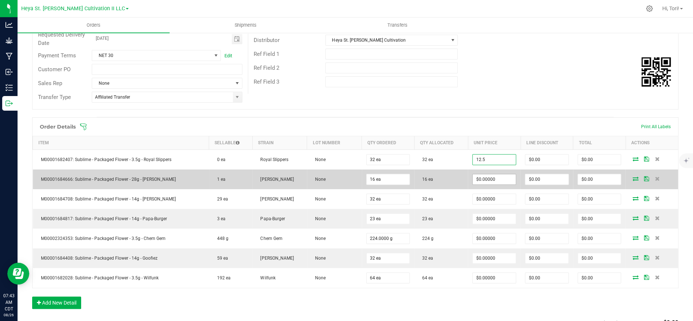
type input "$12.50000"
type input "$400.00"
click at [490, 181] on input "0" at bounding box center [493, 179] width 43 height 10
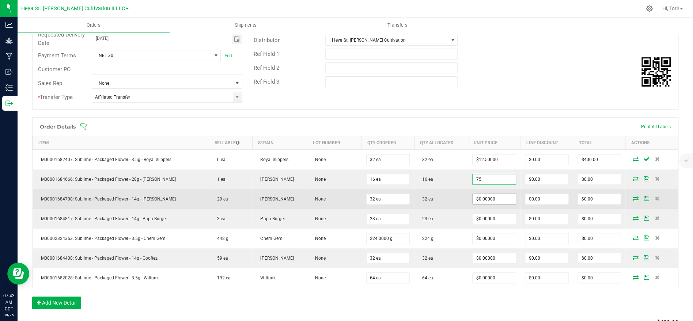
type input "$75.00000"
type input "$1,200.00"
click at [493, 196] on input "0" at bounding box center [493, 199] width 43 height 10
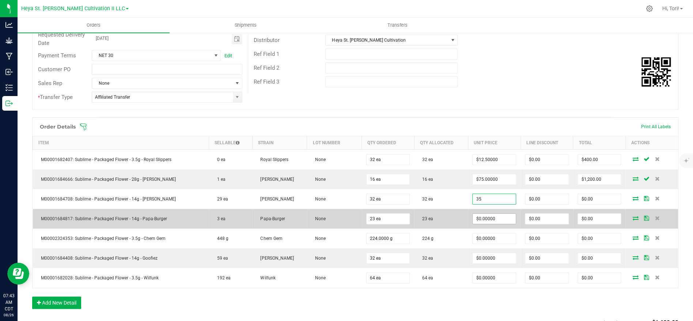
type input "$35.00000"
type input "$1,120.00"
click at [504, 217] on input "0" at bounding box center [493, 219] width 43 height 10
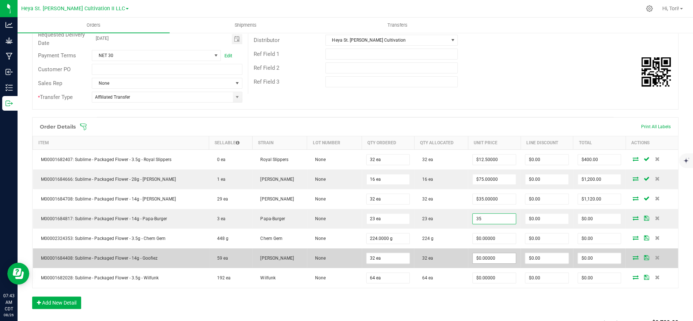
type input "$35.00000"
type input "$805.00"
type input "0"
click at [503, 261] on input "0" at bounding box center [493, 258] width 43 height 10
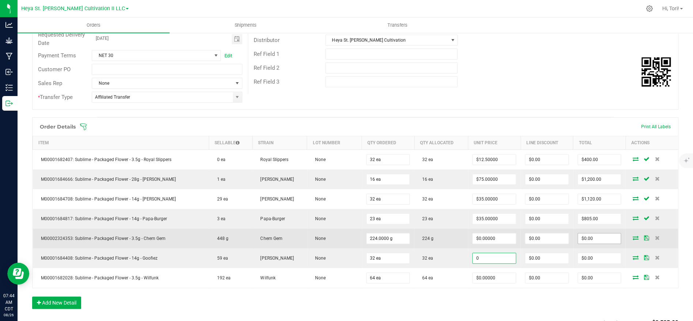
type input "0"
type input "$0.00000"
click at [591, 240] on input "0" at bounding box center [599, 238] width 43 height 10
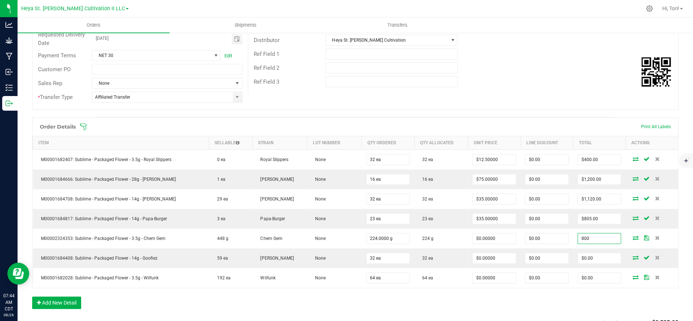
type input "800"
type input "$3.57143"
type input "$800.00"
drag, startPoint x: 603, startPoint y: 317, endPoint x: 603, endPoint y: 312, distance: 4.7
click at [603, 317] on div "Subtotal" at bounding box center [625, 322] width 54 height 13
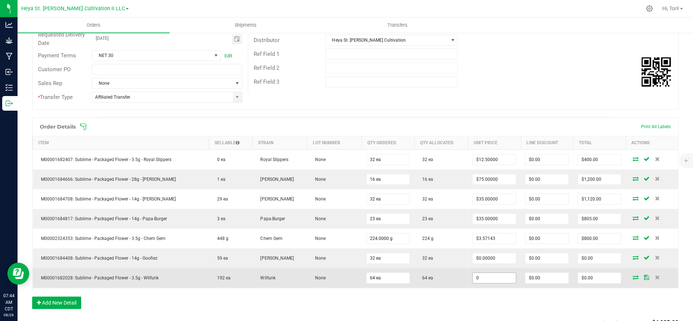
click at [492, 276] on input "0" at bounding box center [493, 278] width 43 height 10
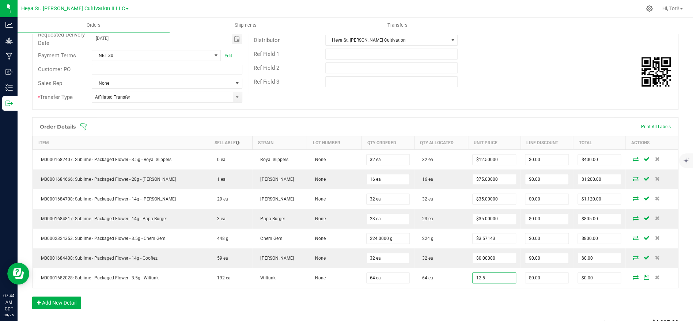
type input "$12.50000"
type input "$800.00"
click at [505, 297] on div "Order Details Print All Labels Item Sellable Strain Lot Number Qty Ordered Qty …" at bounding box center [355, 216] width 646 height 199
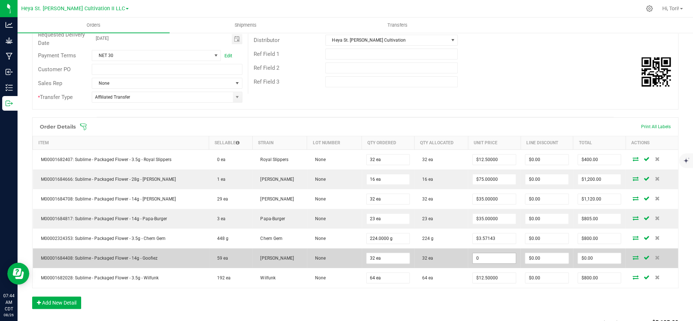
click at [503, 260] on input "0" at bounding box center [493, 258] width 43 height 10
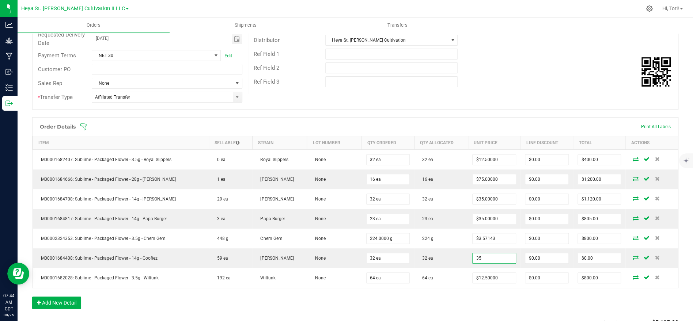
type input "$35.00000"
type input "$1,120.00"
click at [518, 306] on div "Order Details Print All Labels Item Sellable Strain Lot Number Qty Ordered Qty …" at bounding box center [355, 216] width 646 height 199
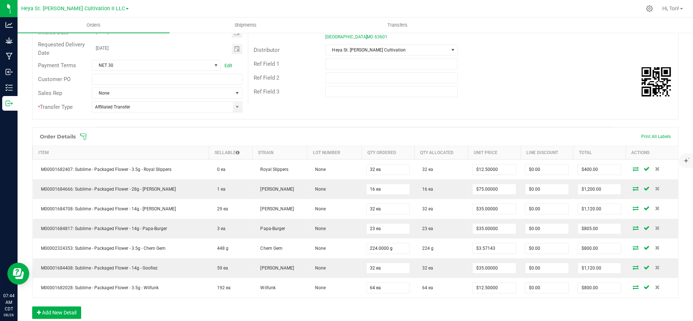
scroll to position [0, 0]
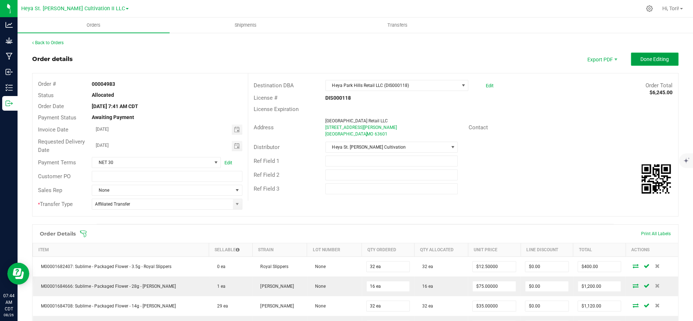
click at [647, 57] on span "Done Editing" at bounding box center [654, 59] width 28 height 6
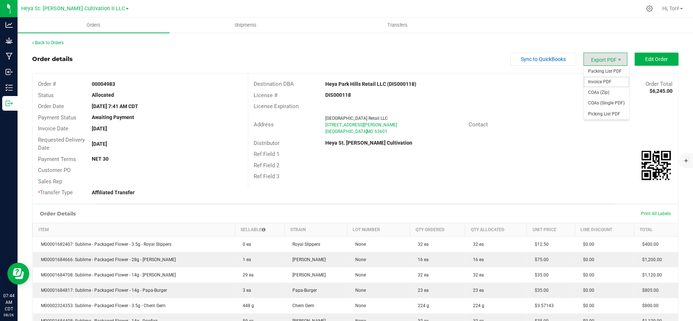
click at [609, 79] on span "Invoice PDF" at bounding box center [605, 82] width 45 height 11
click at [50, 42] on link "Back to Orders" at bounding box center [47, 42] width 31 height 5
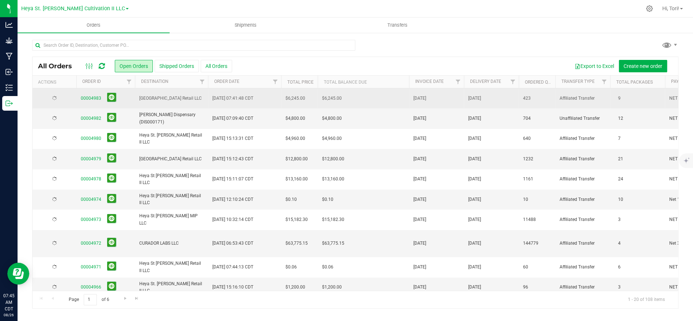
click at [187, 100] on span "[GEOGRAPHIC_DATA] Retail LLC" at bounding box center [171, 98] width 64 height 7
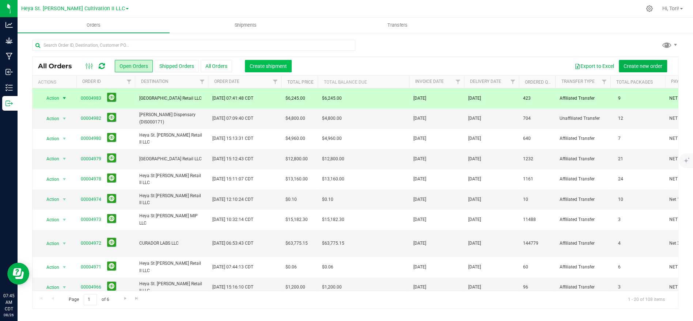
click at [255, 68] on span "Create shipment" at bounding box center [268, 66] width 37 height 6
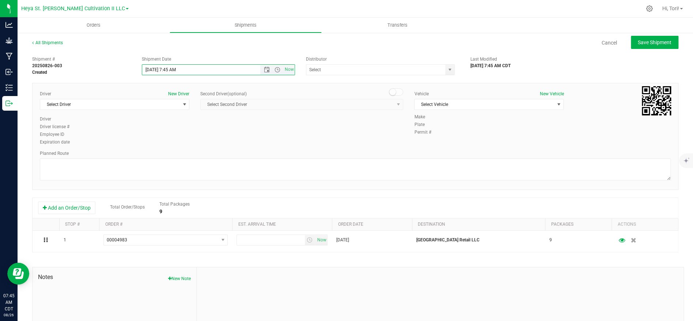
click at [232, 70] on input "[DATE] 7:45 AM" at bounding box center [207, 70] width 131 height 10
type input "[DATE] 10:00 AM"
click at [368, 68] on input "text" at bounding box center [373, 70] width 135 height 10
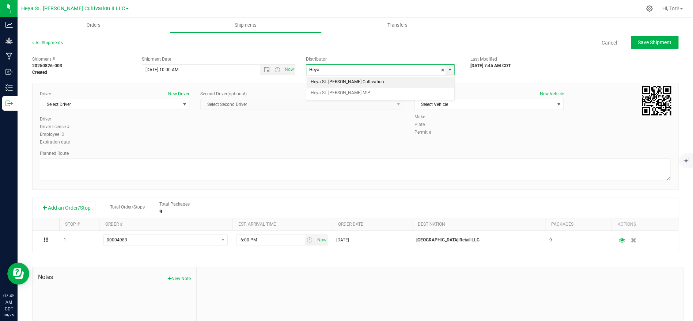
click at [372, 82] on li "Heya St. [PERSON_NAME] Cultivation" at bounding box center [380, 82] width 148 height 11
type input "Heya St. [PERSON_NAME] Cultivation"
click at [441, 104] on span "Select Vehicle" at bounding box center [484, 104] width 140 height 10
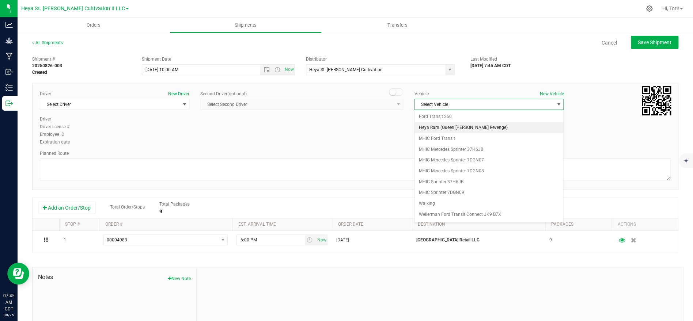
click at [441, 128] on li "Heya Ram (Queen [PERSON_NAME] Revenge)" at bounding box center [488, 127] width 149 height 11
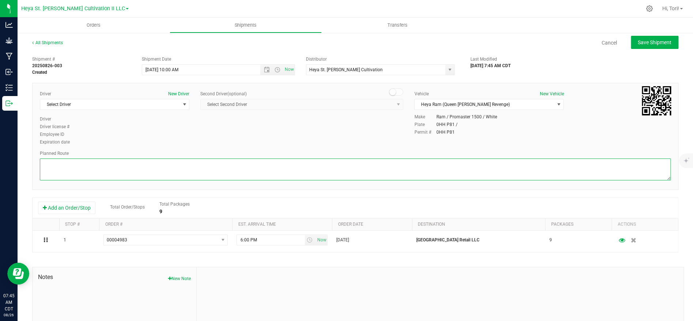
click at [289, 165] on textarea at bounding box center [355, 170] width 631 height 22
paste textarea "Get on I-70 W in [GEOGRAPHIC_DATA] from [GEOGRAPHIC_DATA] and Exit 235A Follow …"
click at [43, 175] on textarea at bounding box center [355, 170] width 631 height 22
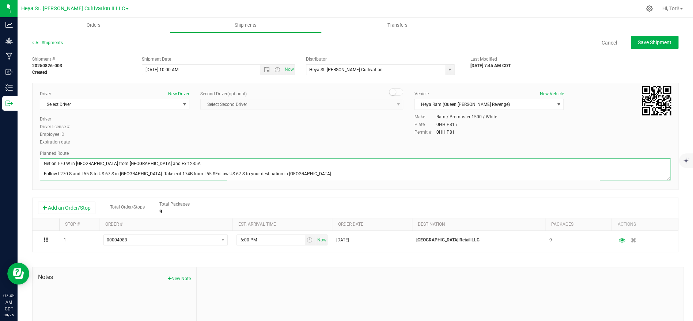
scroll to position [1, 0]
click at [44, 175] on textarea at bounding box center [355, 170] width 631 height 22
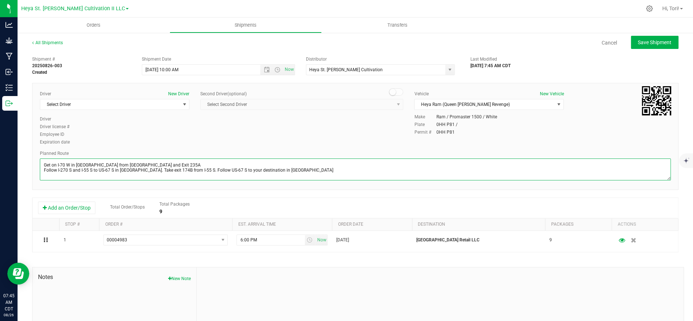
scroll to position [0, 0]
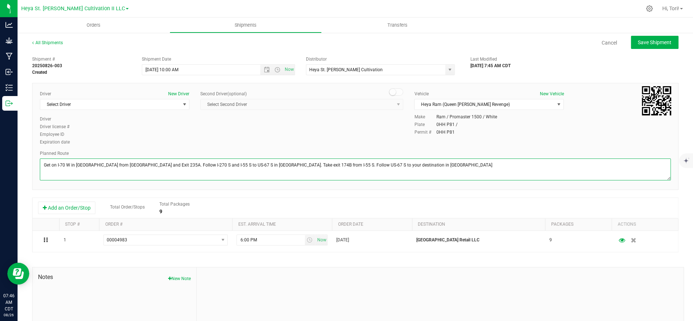
drag, startPoint x: 477, startPoint y: 168, endPoint x: 482, endPoint y: 167, distance: 4.8
click at [477, 168] on textarea at bounding box center [355, 170] width 631 height 22
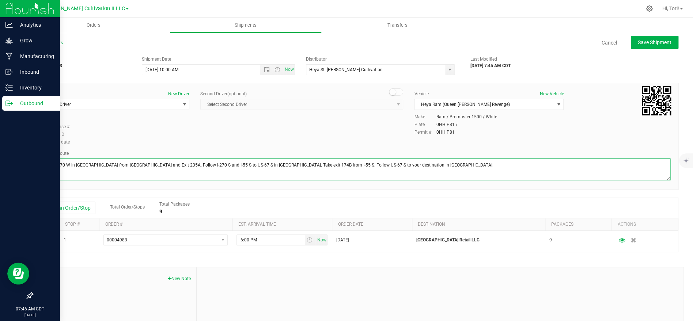
drag, startPoint x: 493, startPoint y: 168, endPoint x: 0, endPoint y: 164, distance: 493.2
click at [0, 164] on div "Analytics Grow Manufacturing Inbound Inventory Outbound 07:46 AM CDT [DATE] 08/…" at bounding box center [346, 160] width 693 height 321
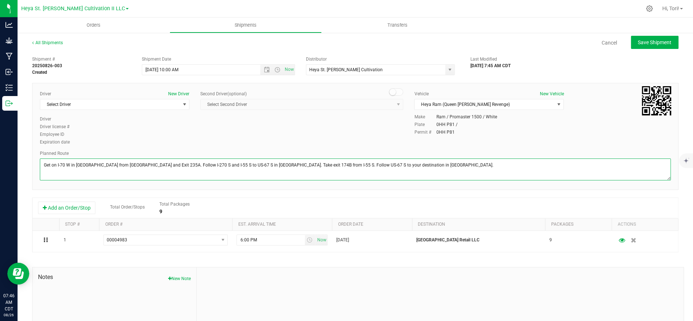
type textarea "Get on I-70 W in [GEOGRAPHIC_DATA] from [GEOGRAPHIC_DATA] and Exit 235A. Follow…"
click at [520, 164] on textarea at bounding box center [355, 170] width 631 height 22
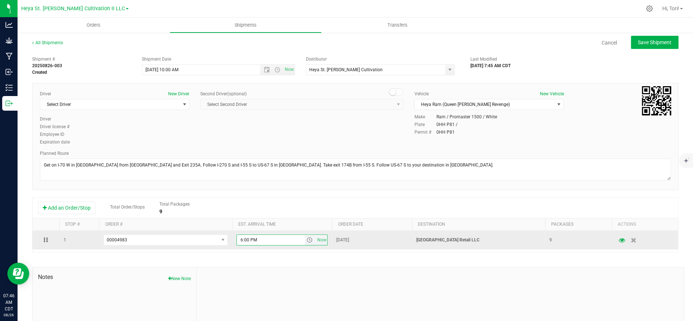
click at [282, 243] on input "6:00 PM" at bounding box center [271, 240] width 68 height 10
type input "12:00 PM"
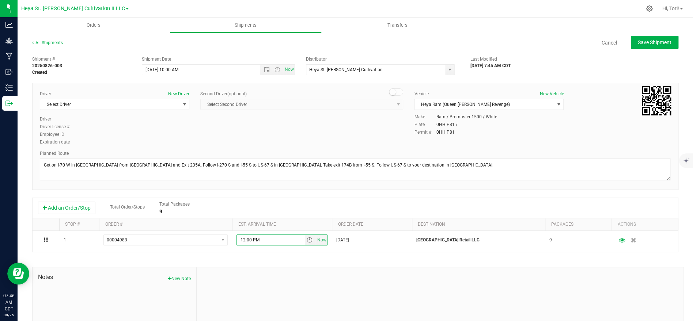
click at [335, 264] on div "Shipment # 20250826-003 Created Shipment Date [DATE] 10:00 AM Now Distributor H…" at bounding box center [355, 209] width 646 height 313
click at [648, 43] on span "Save Shipment" at bounding box center [655, 42] width 34 height 6
type input "[DATE] 3:00 PM"
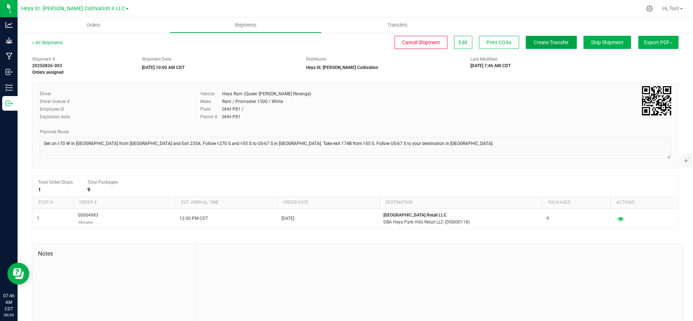
click at [552, 44] on span "Create Transfer" at bounding box center [550, 42] width 35 height 6
